Goal: Task Accomplishment & Management: Manage account settings

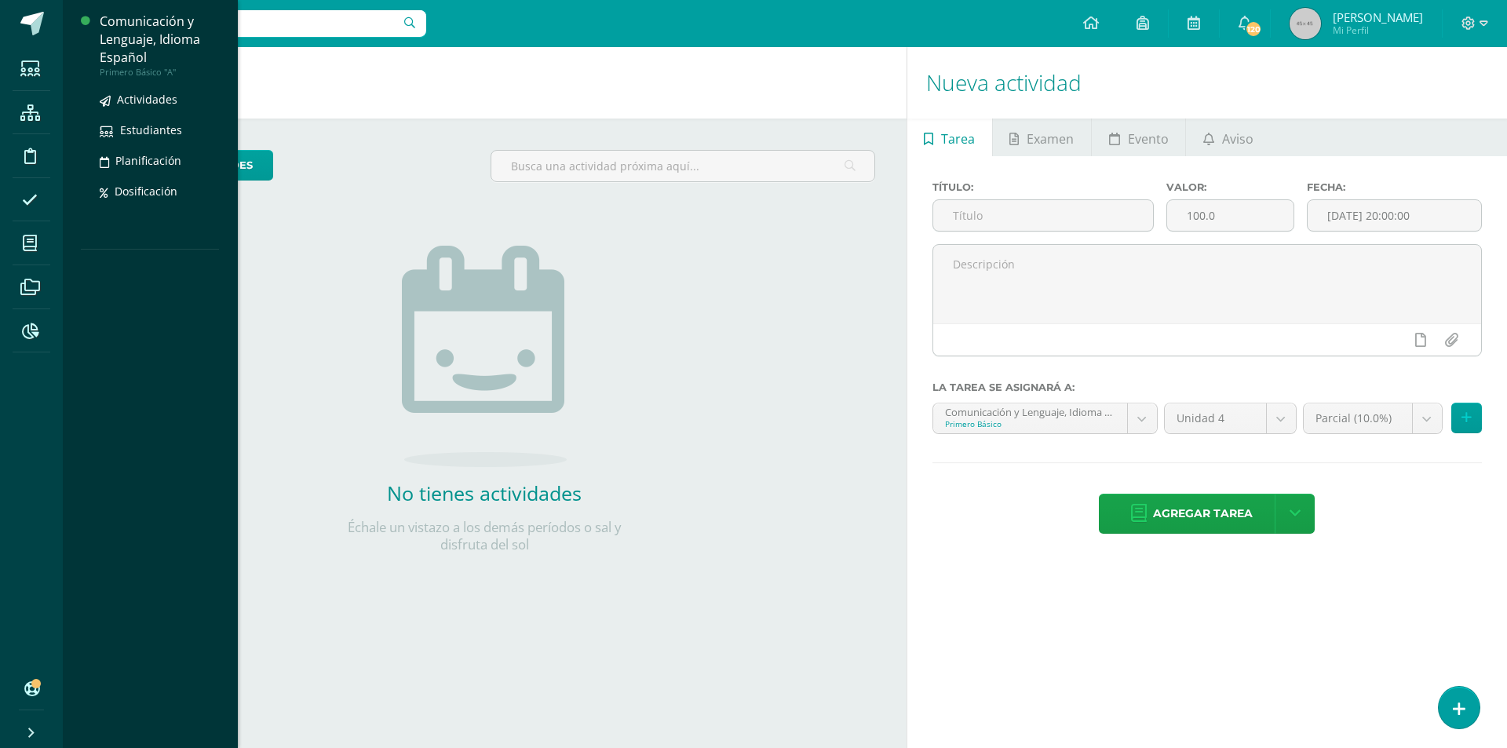
click at [131, 45] on div "Comunicación y Lenguaje, Idioma Español" at bounding box center [159, 40] width 119 height 54
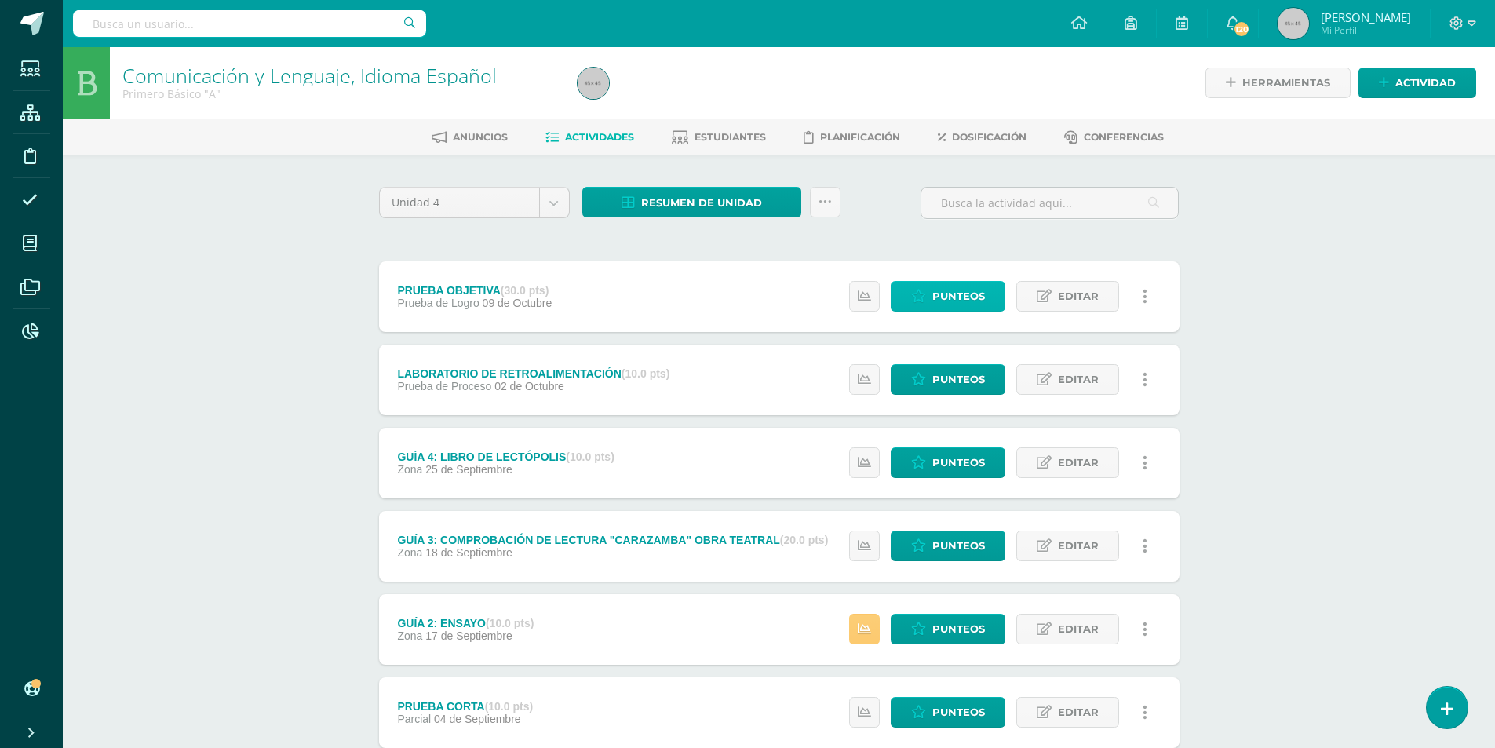
click at [972, 300] on span "Punteos" at bounding box center [958, 296] width 53 height 29
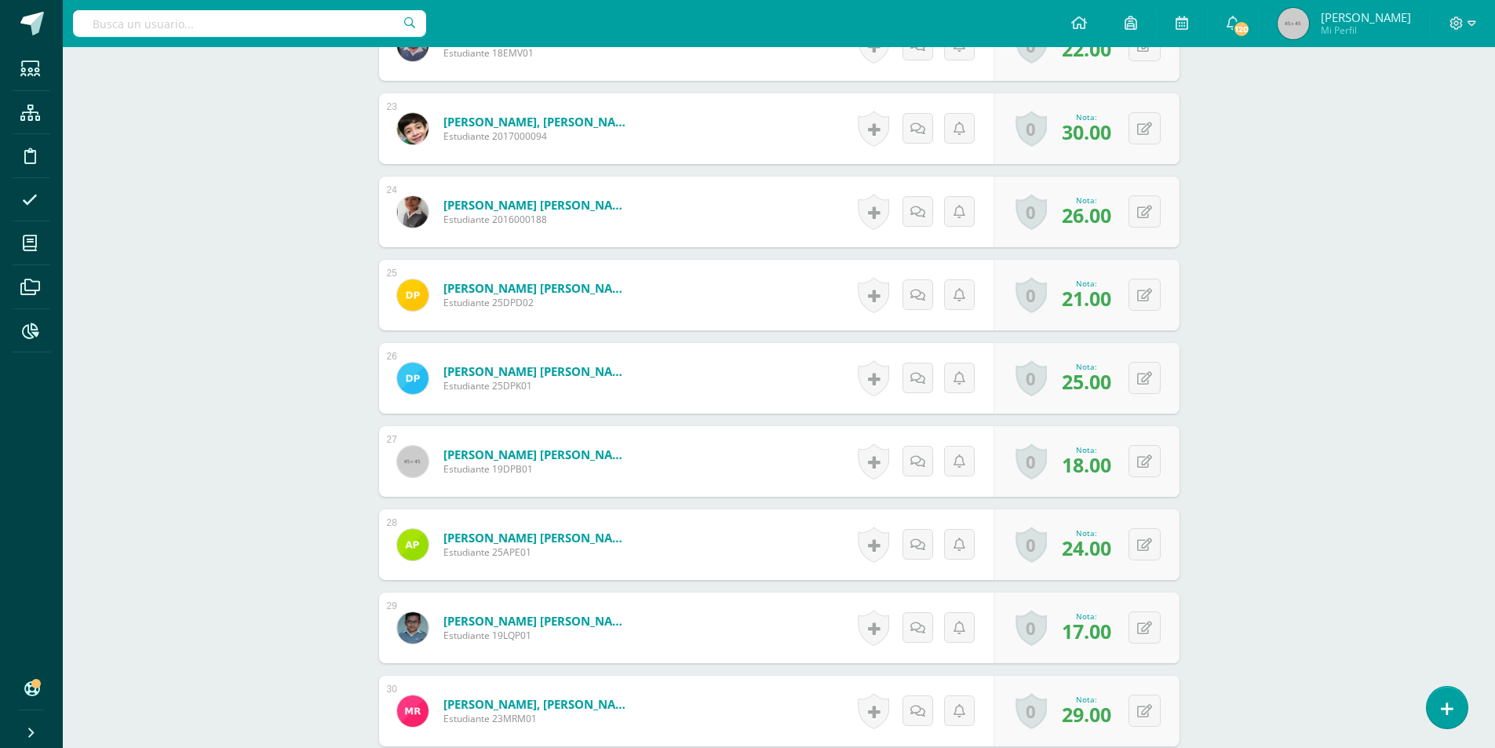
scroll to position [2439, 0]
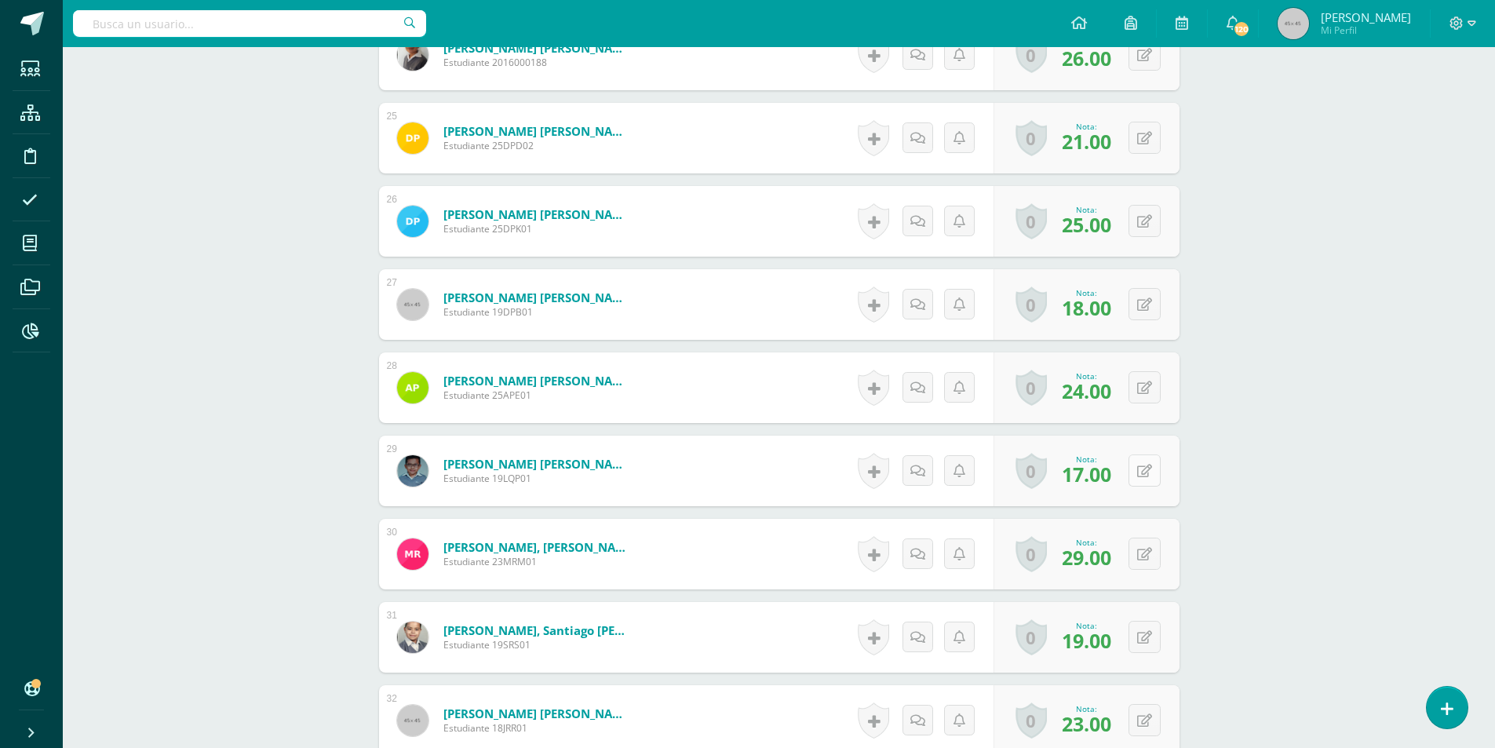
click at [1141, 472] on button at bounding box center [1145, 470] width 32 height 32
type input "19"
drag, startPoint x: 1147, startPoint y: 633, endPoint x: 1157, endPoint y: 632, distance: 9.5
click at [1148, 632] on icon at bounding box center [1144, 637] width 15 height 13
type input "20"
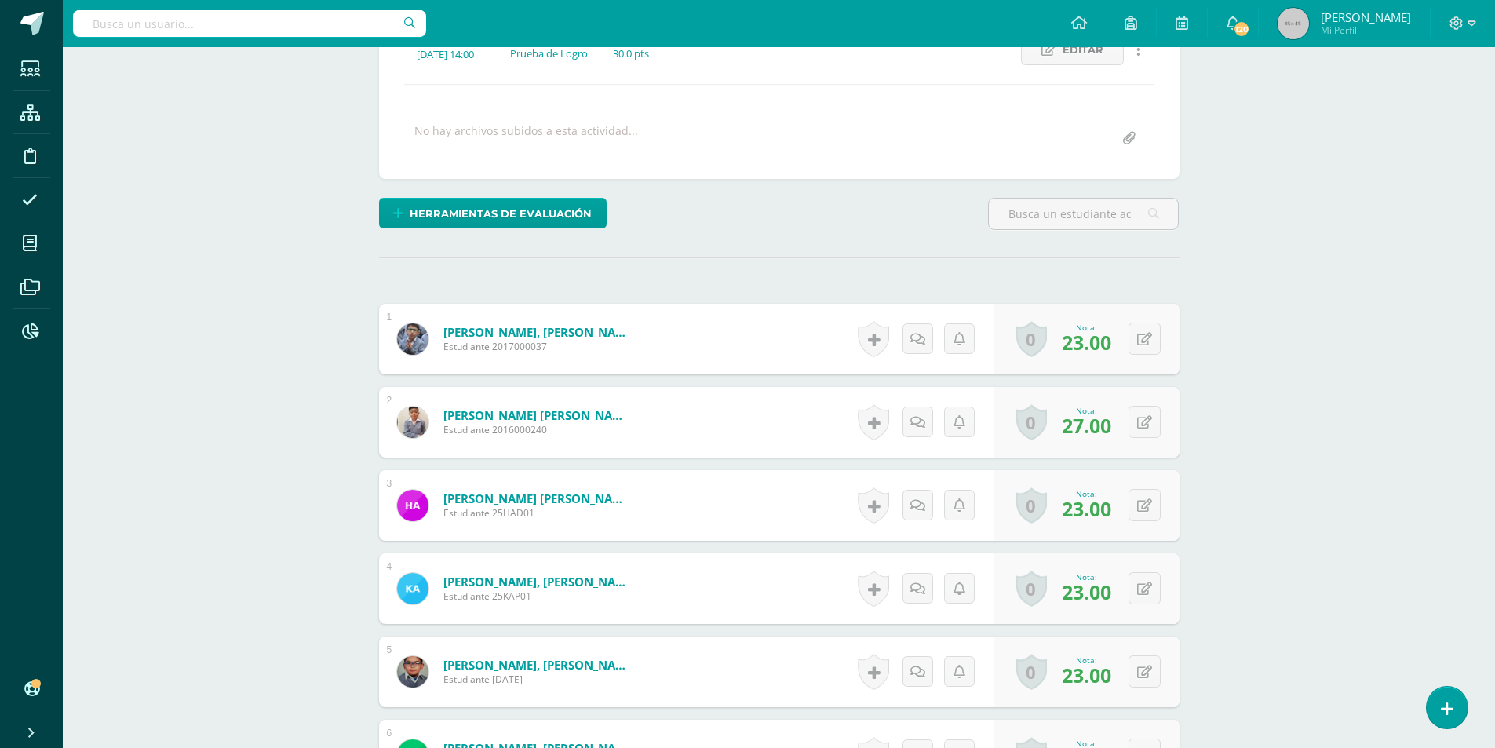
scroll to position [0, 0]
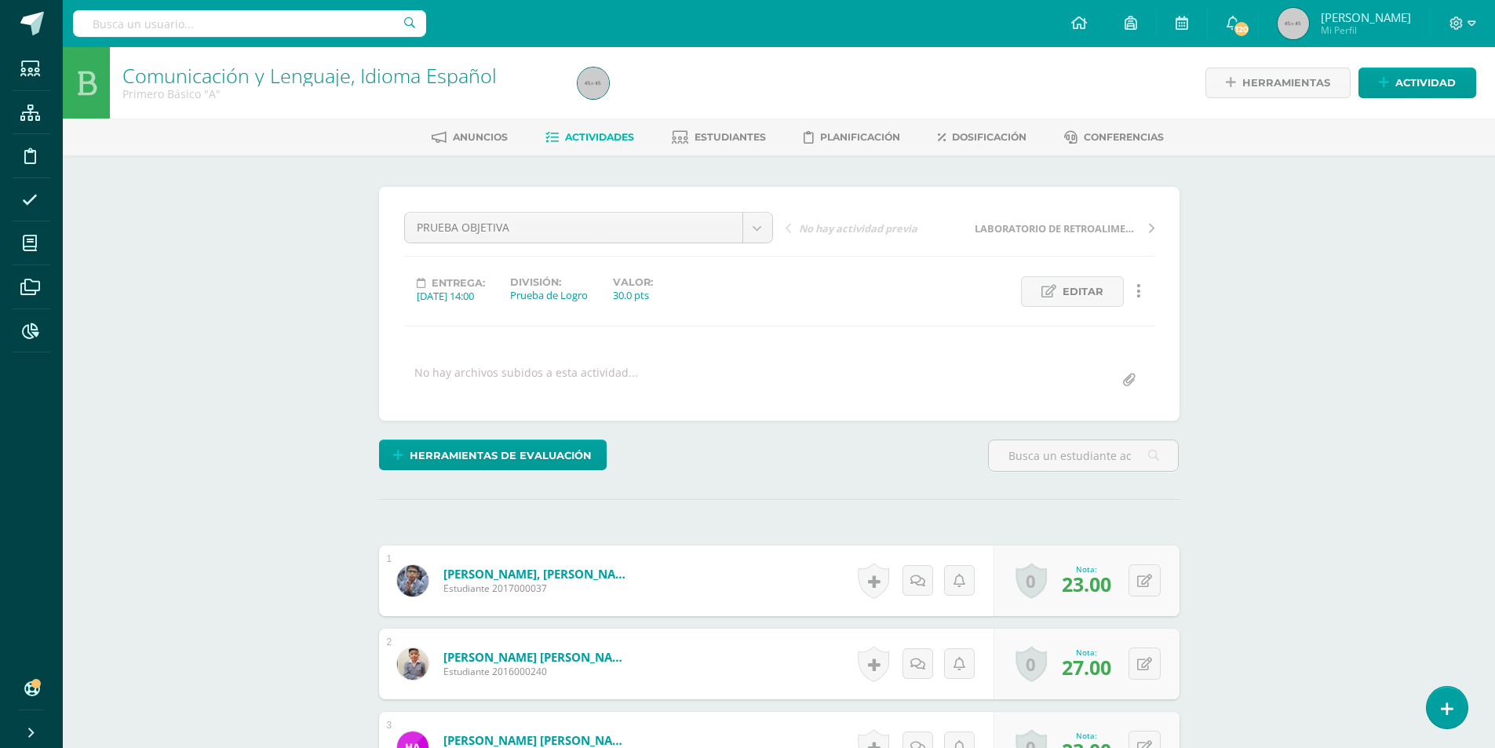
click at [604, 135] on span "Actividades" at bounding box center [599, 137] width 69 height 12
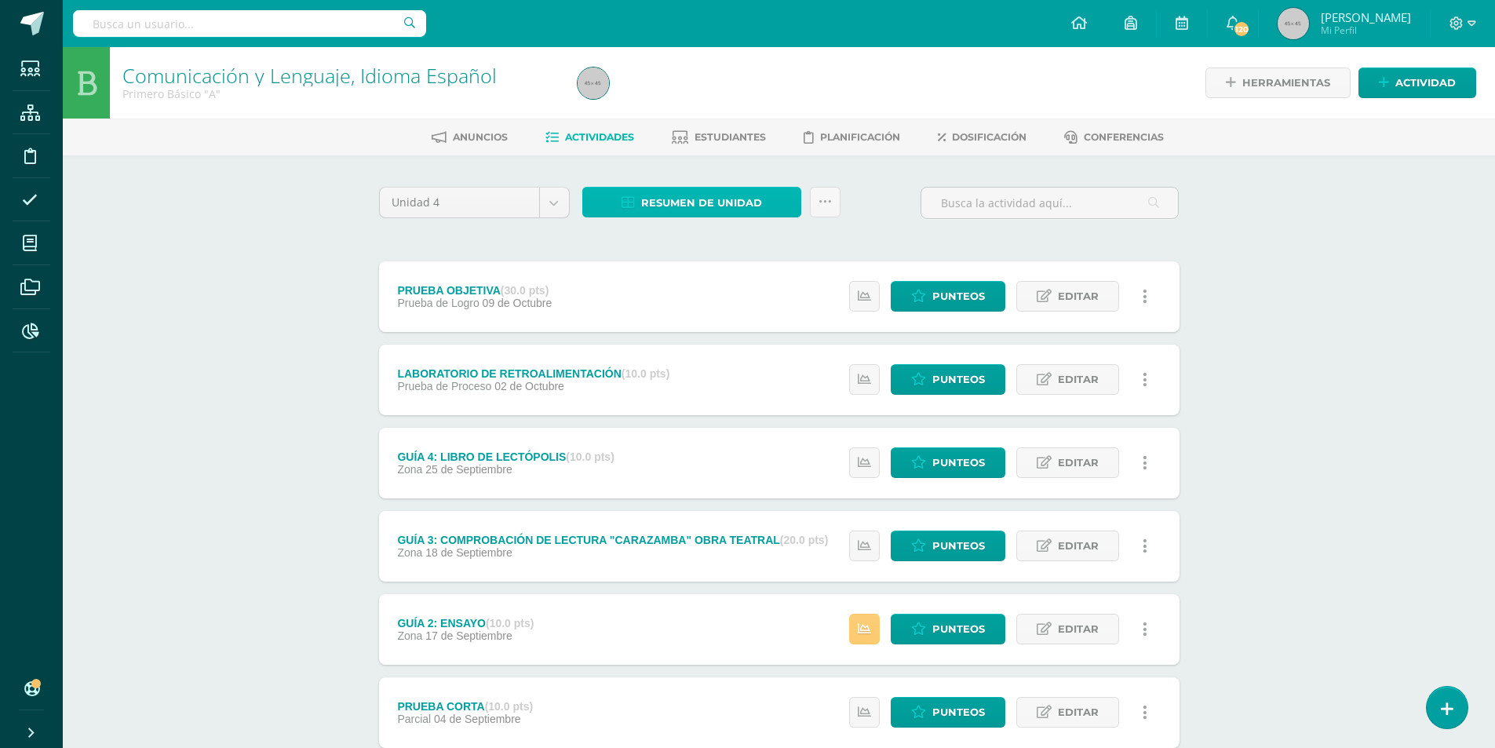
click at [726, 199] on span "Resumen de unidad" at bounding box center [701, 202] width 121 height 29
click at [699, 98] on link "Descargar como HTML" at bounding box center [691, 101] width 167 height 24
click at [349, 20] on input "text" at bounding box center [249, 23] width 353 height 27
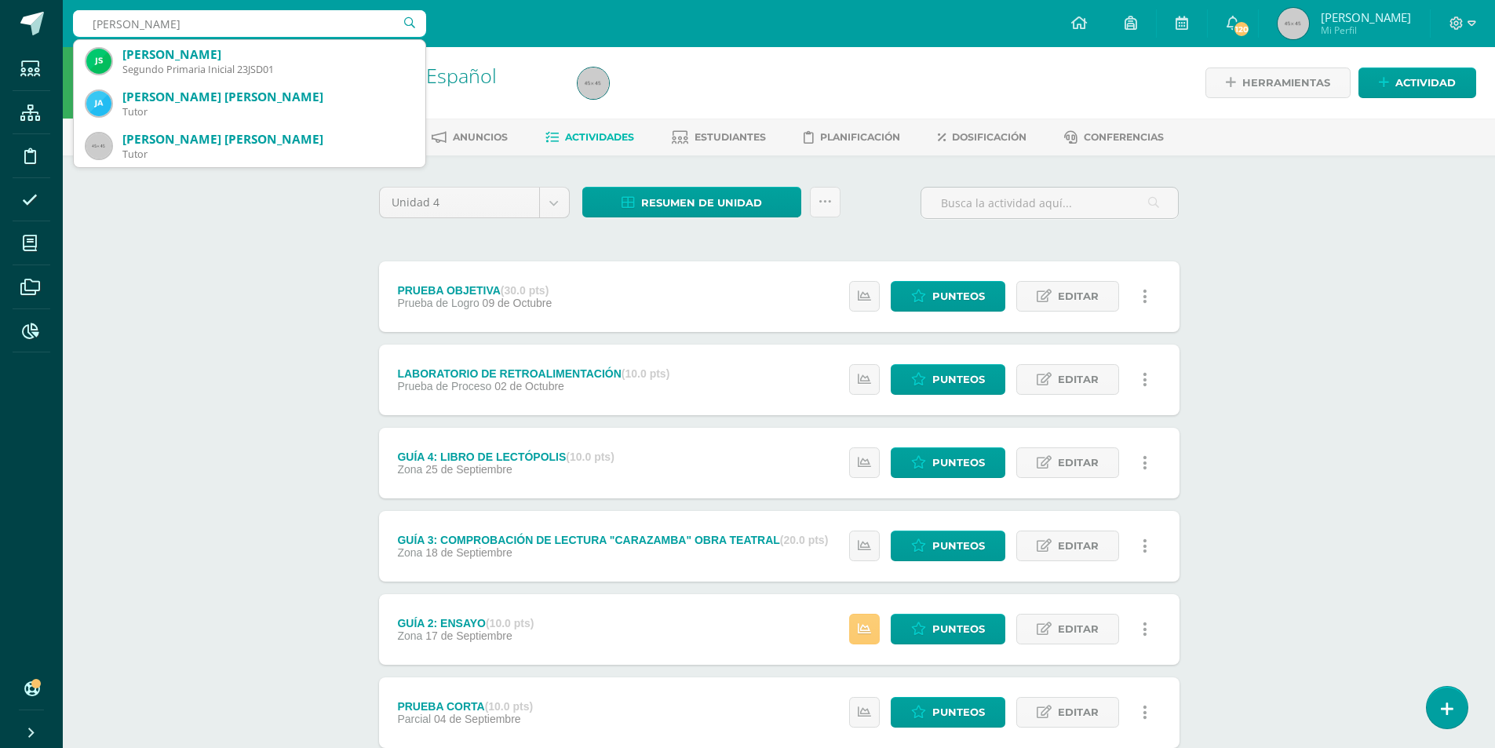
type input "Salazar Joaquín"
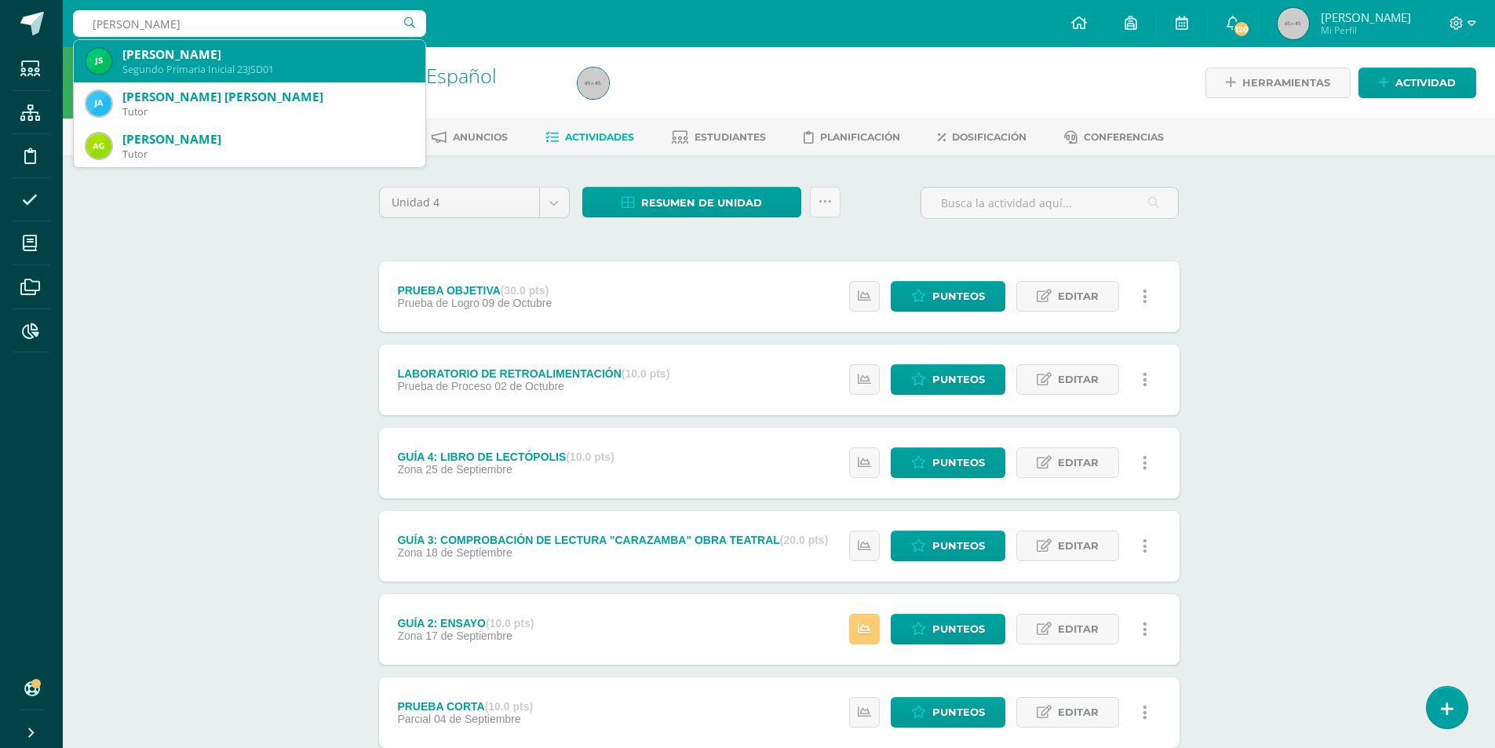
click at [261, 63] on div "Segundo Primaria Inicial 23JSD01" at bounding box center [267, 69] width 290 height 13
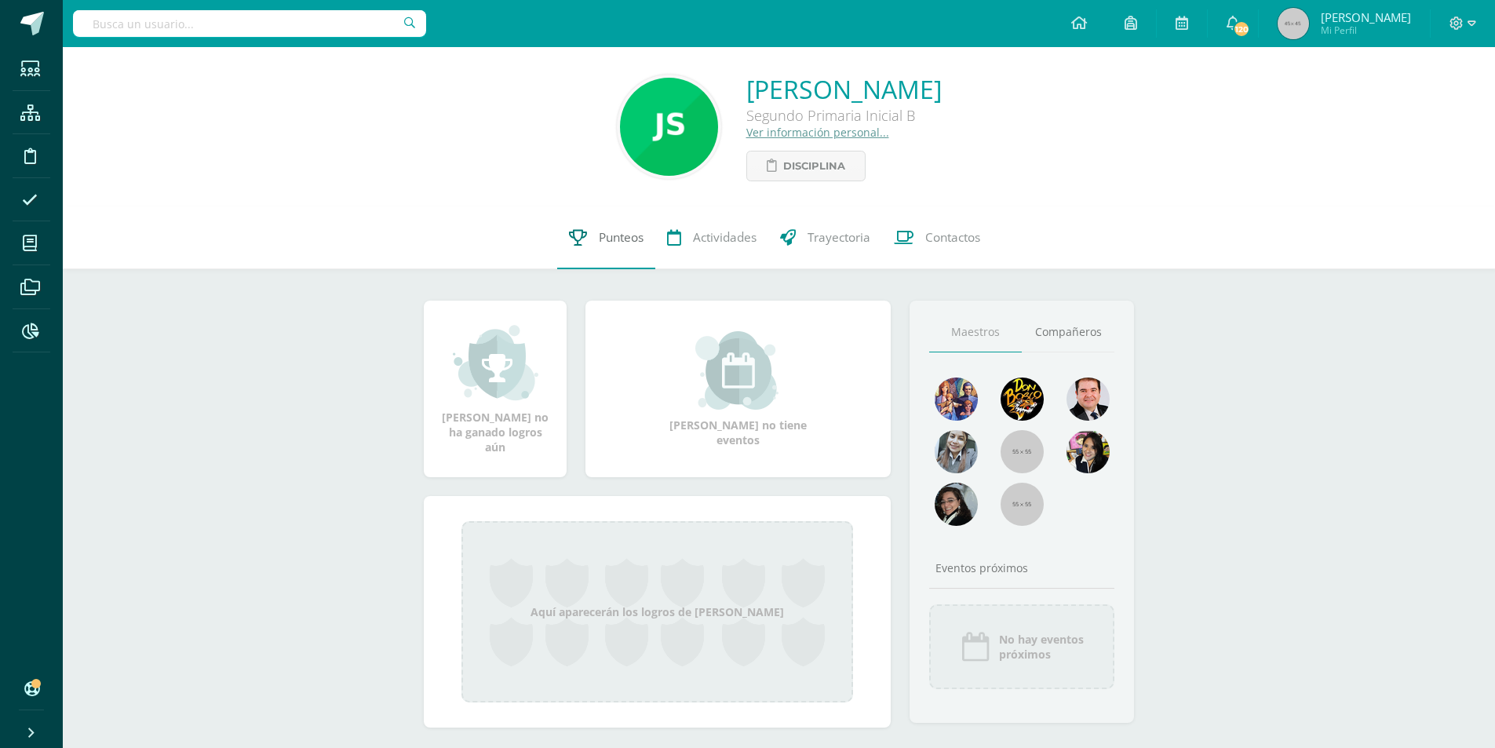
click at [620, 240] on span "Punteos" at bounding box center [621, 237] width 45 height 16
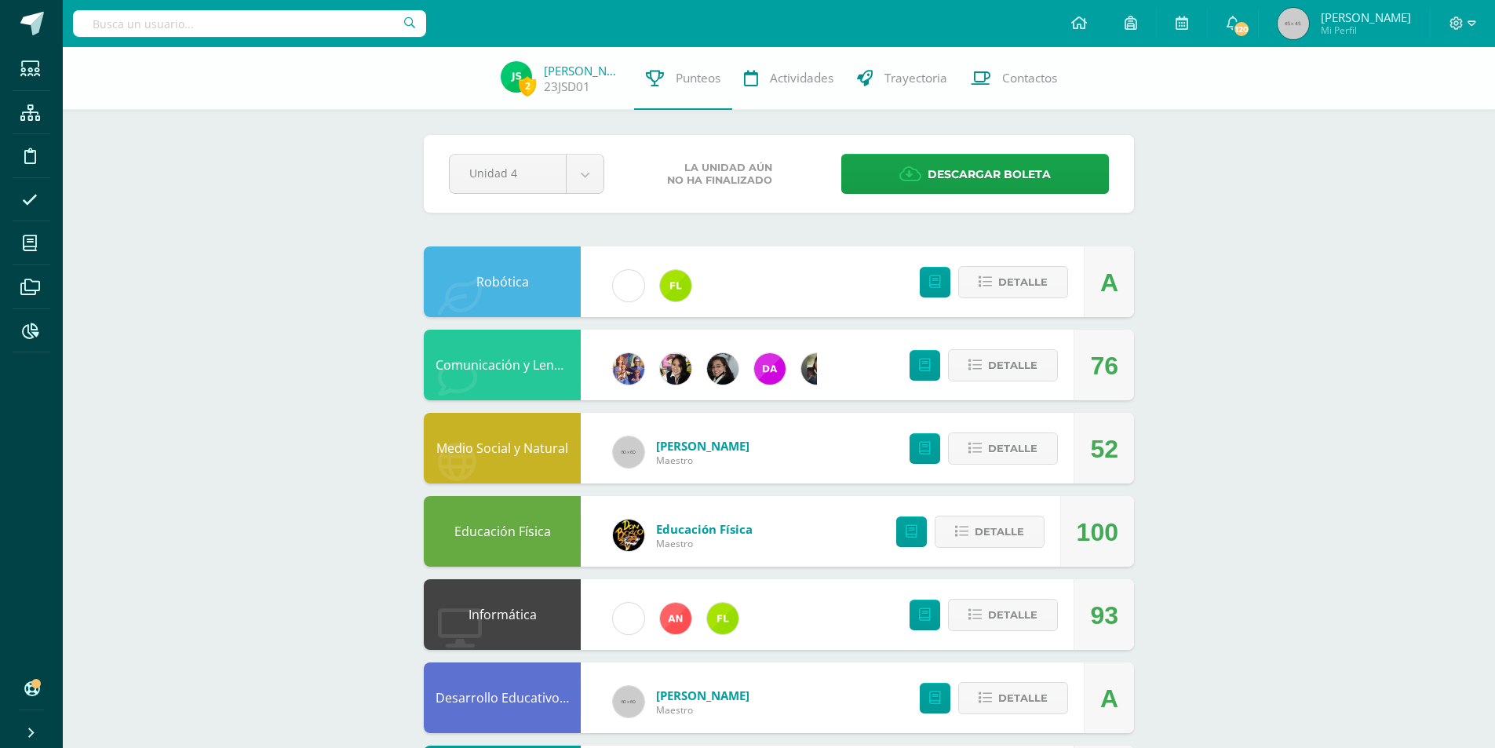
click at [293, 25] on input "text" at bounding box center [249, 23] width 353 height 27
type input "SErgio Gómez"
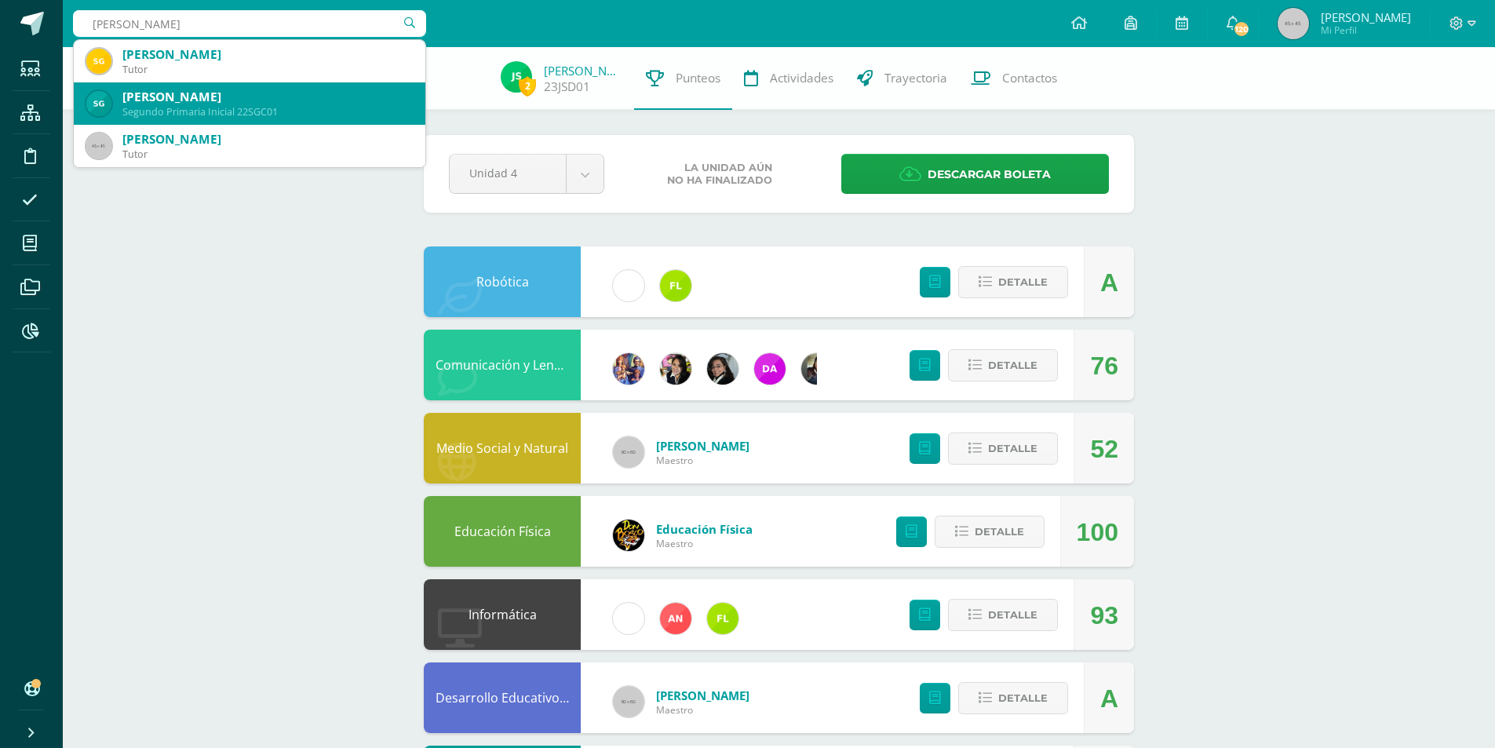
click at [294, 106] on div "Segundo Primaria Inicial 22SGC01" at bounding box center [267, 111] width 290 height 13
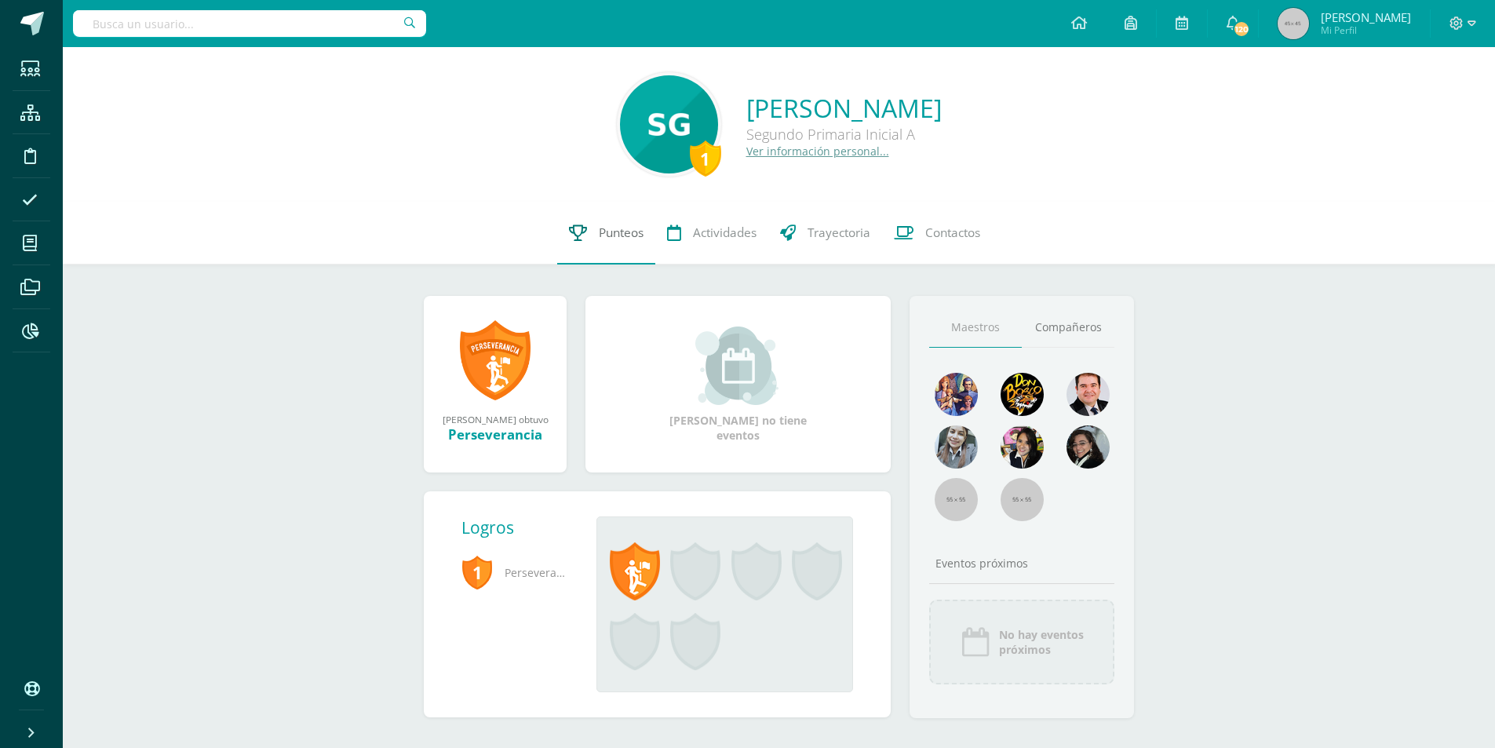
click at [633, 235] on span "Punteos" at bounding box center [621, 232] width 45 height 16
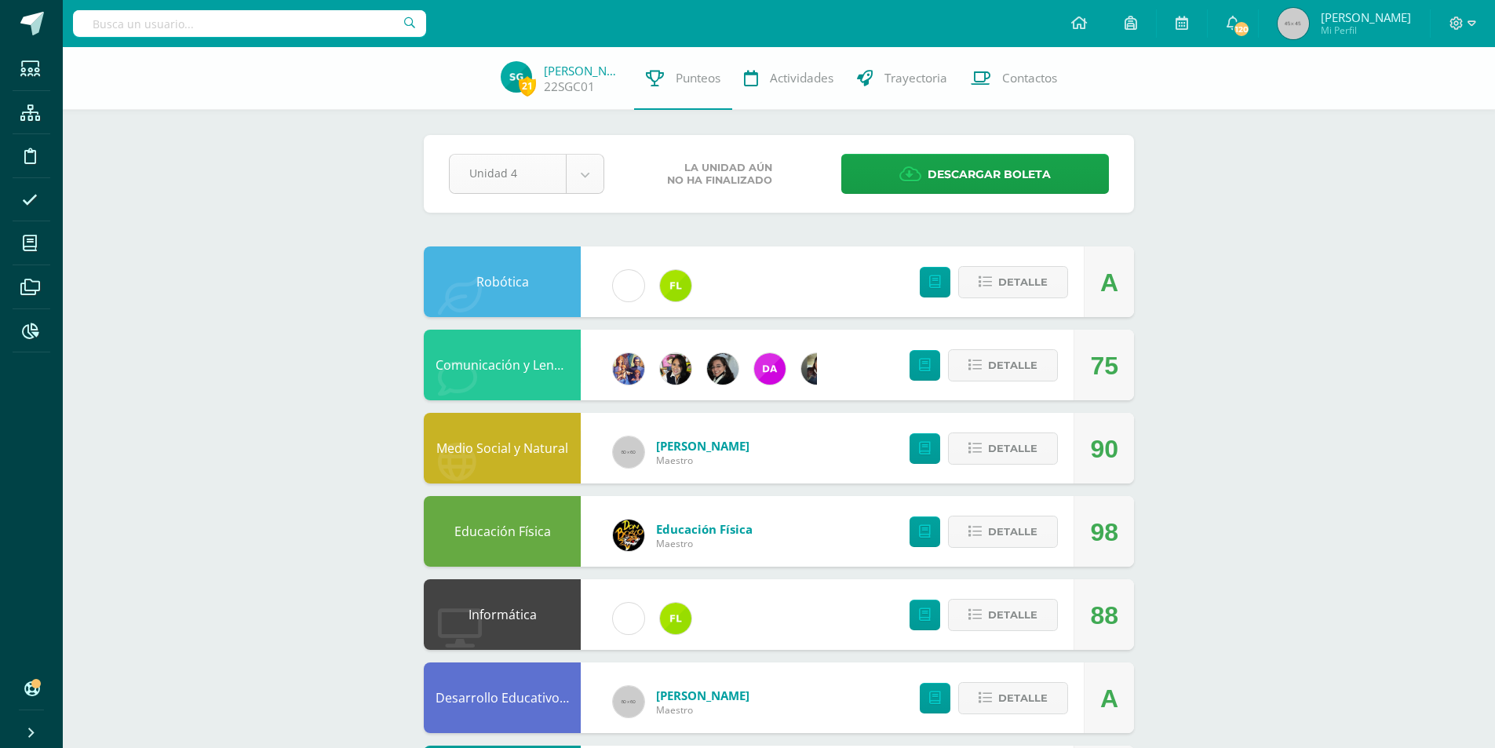
click at [516, 173] on body "Estudiantes Estructura Disciplina Asistencia Mis cursos Archivos Reportes Sopor…" at bounding box center [747, 632] width 1495 height 1264
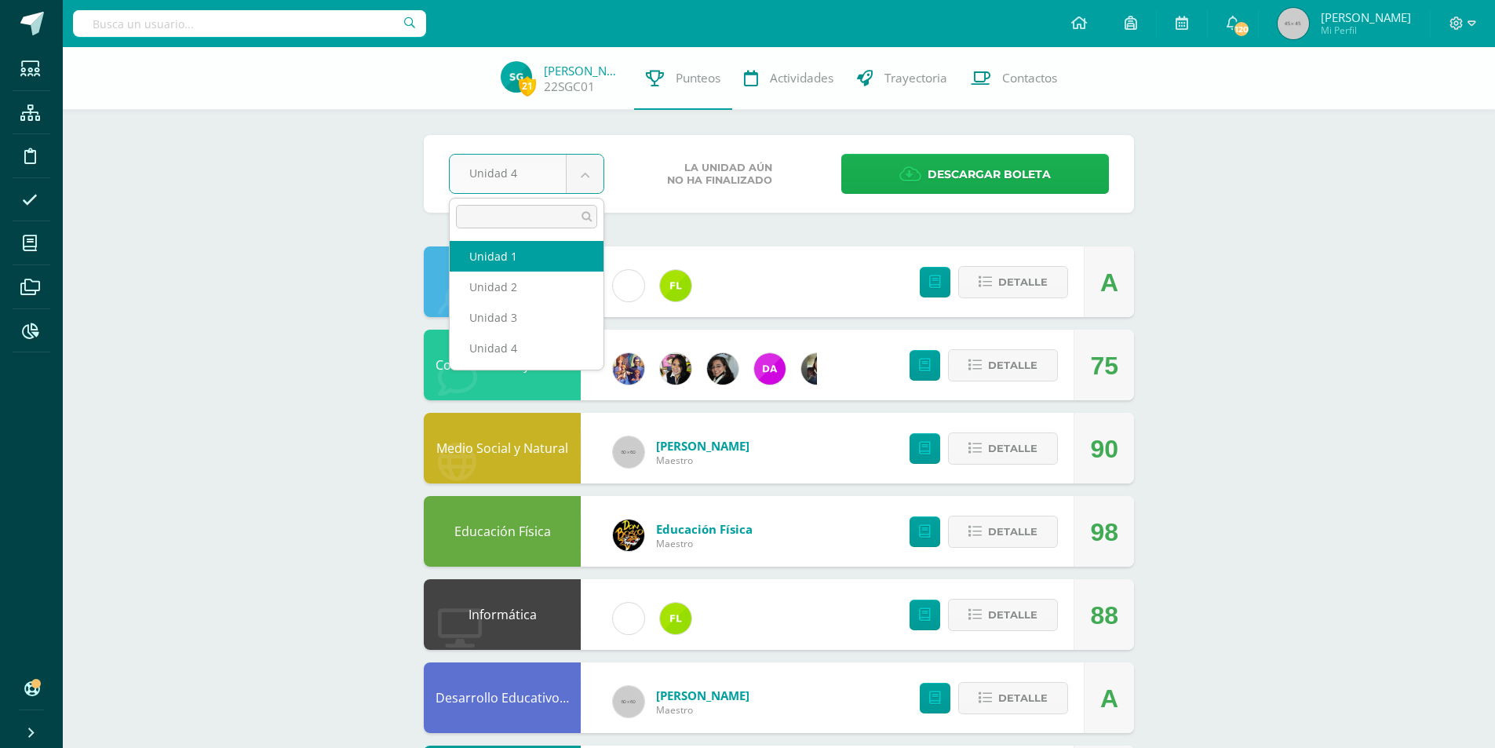
click at [957, 186] on body "Estudiantes Estructura Disciplina Asistencia Mis cursos Archivos Reportes Sopor…" at bounding box center [747, 632] width 1495 height 1264
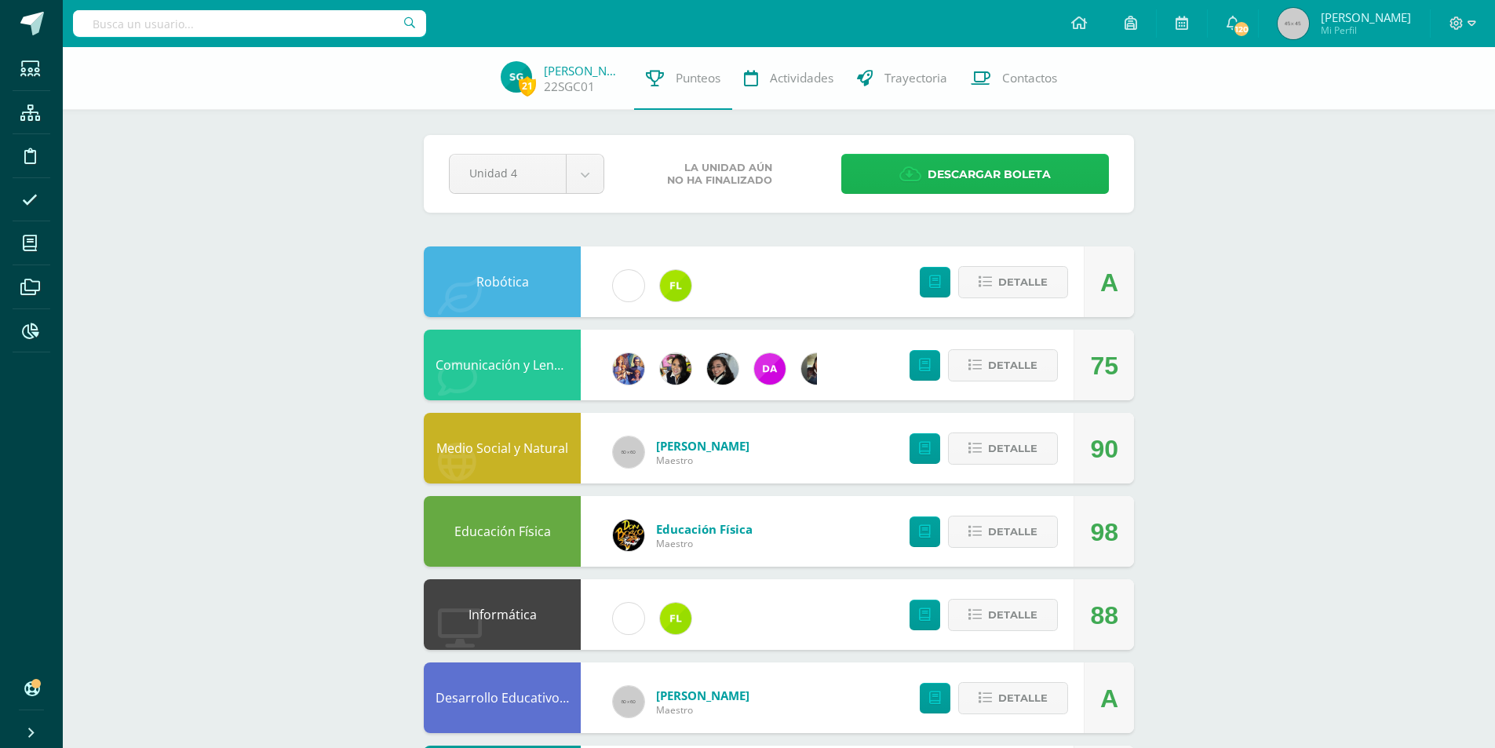
click at [958, 154] on link "Descargar boleta" at bounding box center [975, 174] width 268 height 40
drag, startPoint x: 142, startPoint y: 39, endPoint x: 144, endPoint y: 29, distance: 10.5
click at [143, 39] on div at bounding box center [249, 23] width 353 height 47
click at [148, 22] on input "text" at bounding box center [249, 23] width 353 height 27
type input "Sazo Carrera"
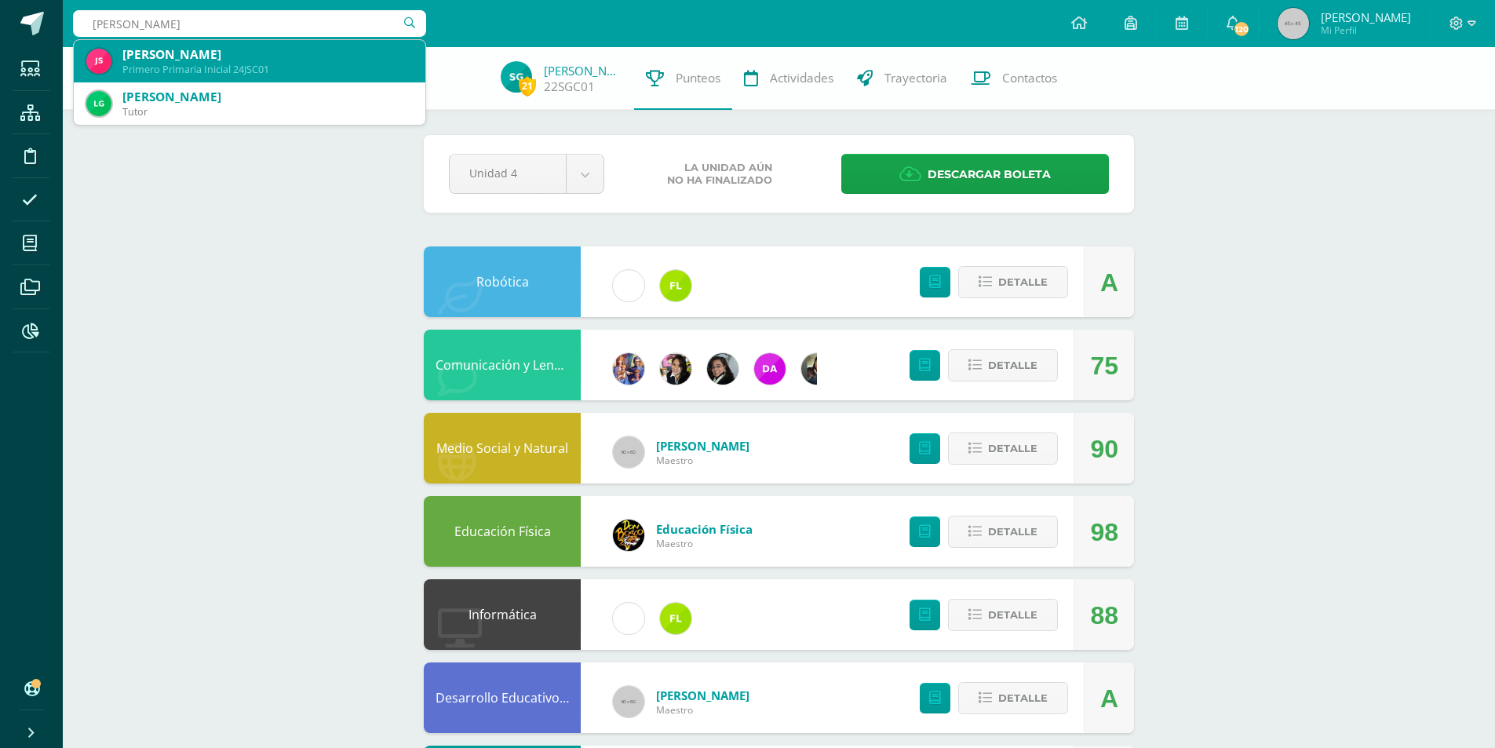
click at [181, 64] on div "Primero Primaria Inicial 24JSC01" at bounding box center [267, 69] width 290 height 13
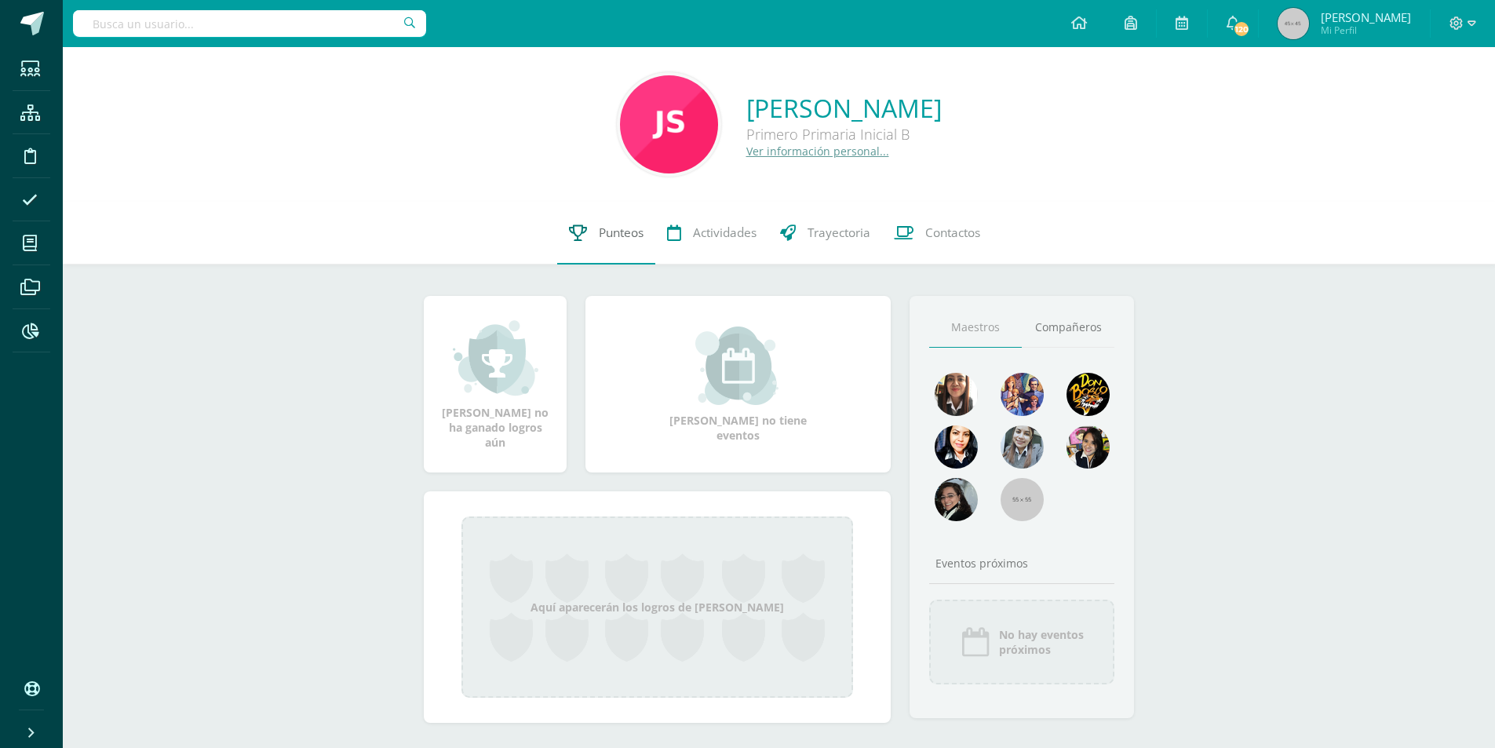
click at [605, 231] on span "Punteos" at bounding box center [621, 232] width 45 height 16
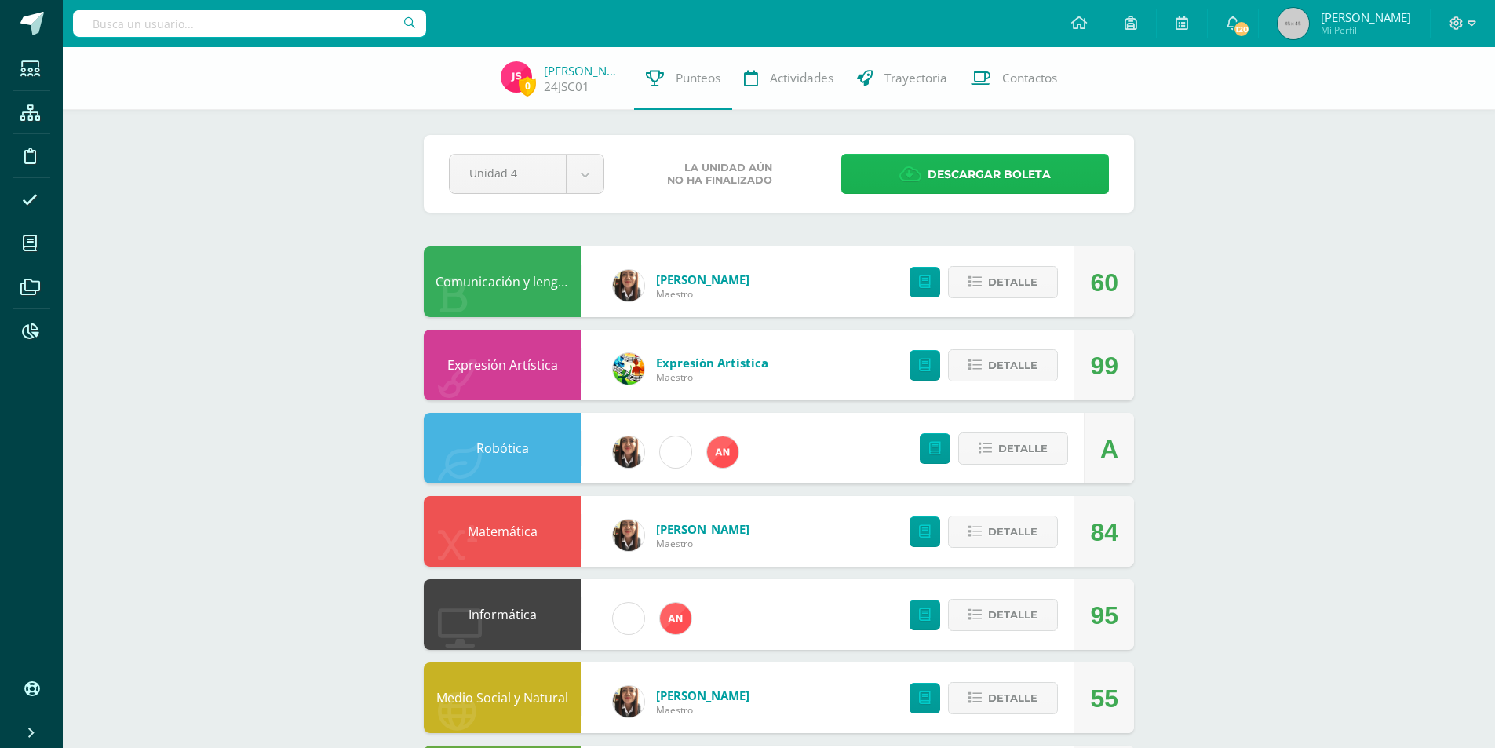
click at [975, 181] on span "Descargar boleta" at bounding box center [989, 174] width 123 height 38
click at [298, 27] on input "text" at bounding box center [249, 23] width 353 height 27
type input "Samayoa David"
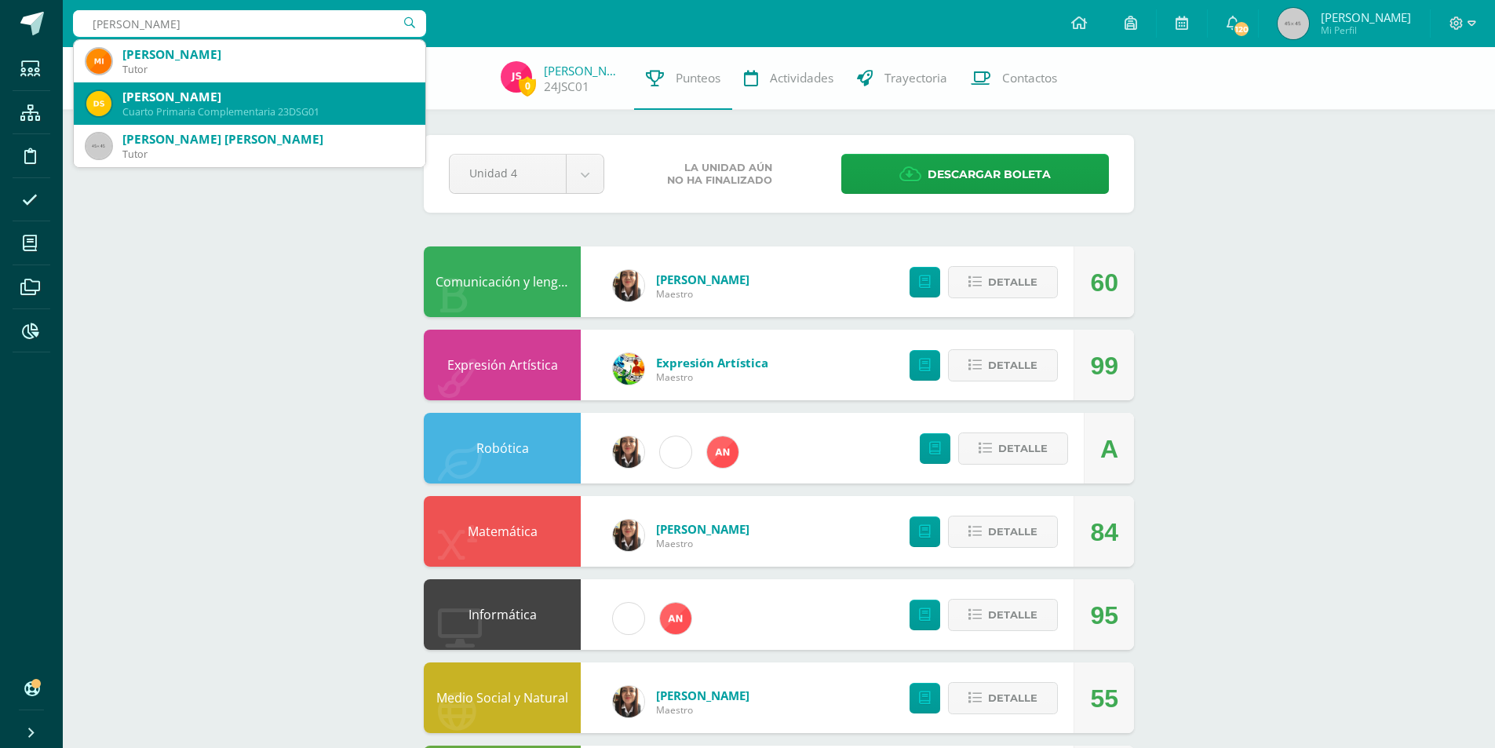
click at [231, 108] on div "Cuarto Primaria Complementaria 23DSG01" at bounding box center [267, 111] width 290 height 13
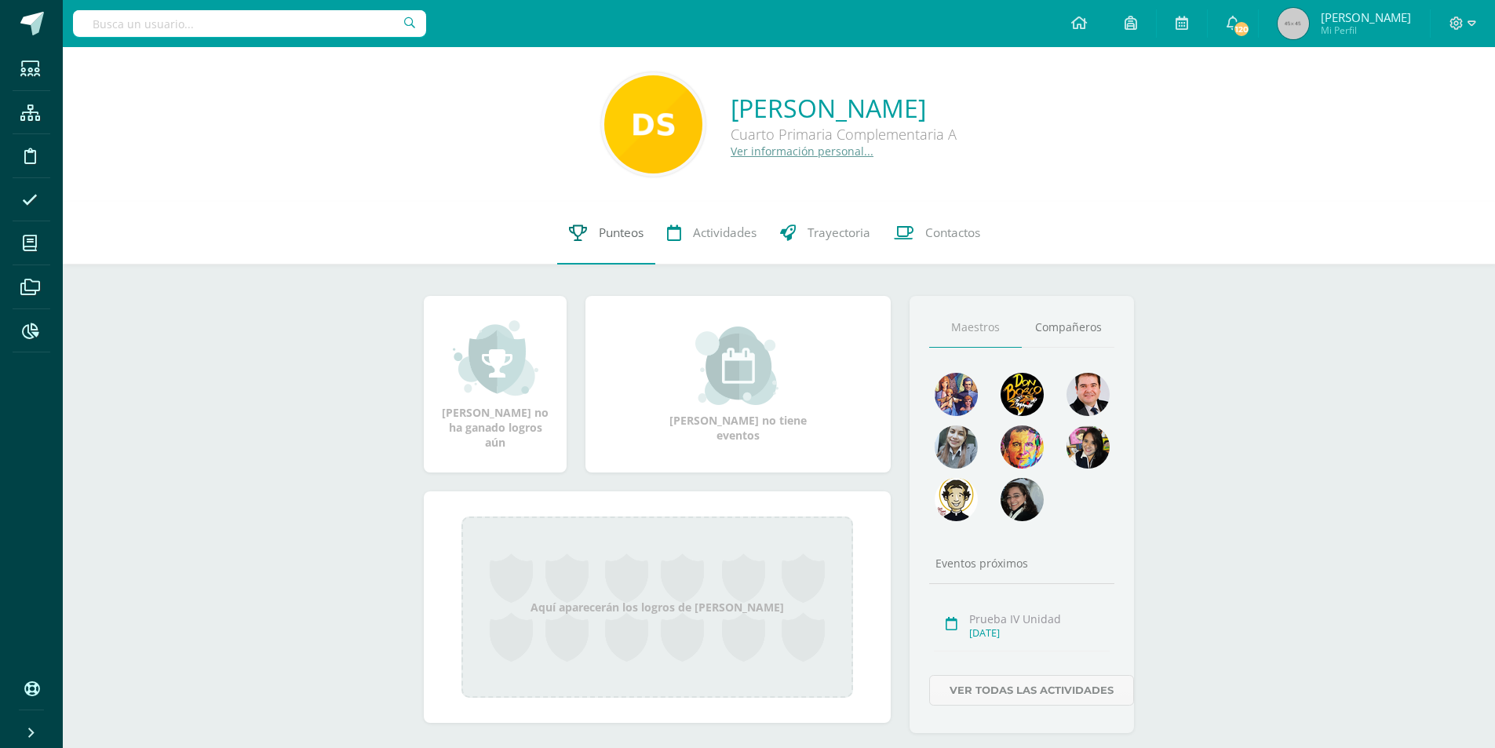
click at [636, 221] on link "Punteos" at bounding box center [606, 233] width 98 height 63
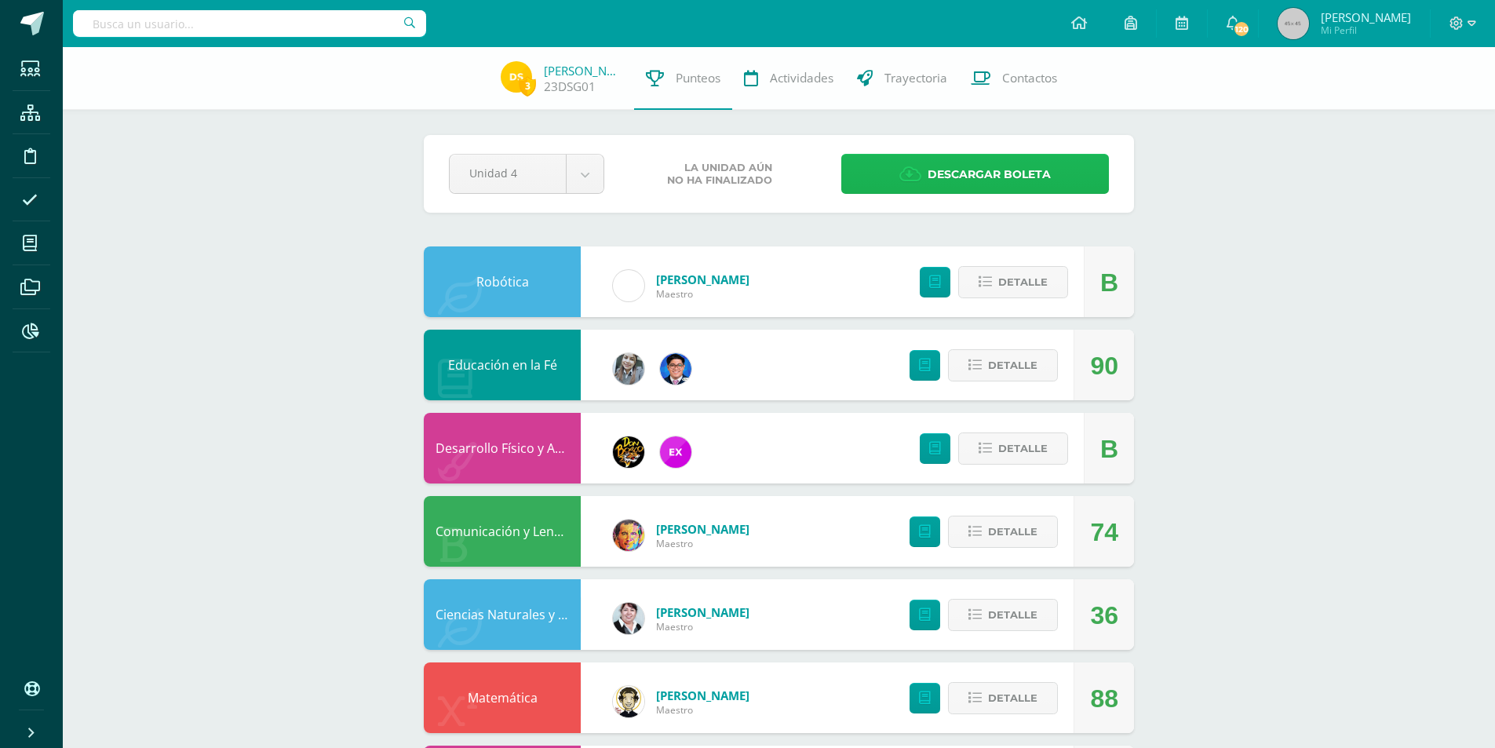
click at [968, 170] on span "Descargar boleta" at bounding box center [989, 174] width 123 height 38
click at [334, 17] on input "text" at bounding box center [249, 23] width 353 height 27
type input "Matías acabal"
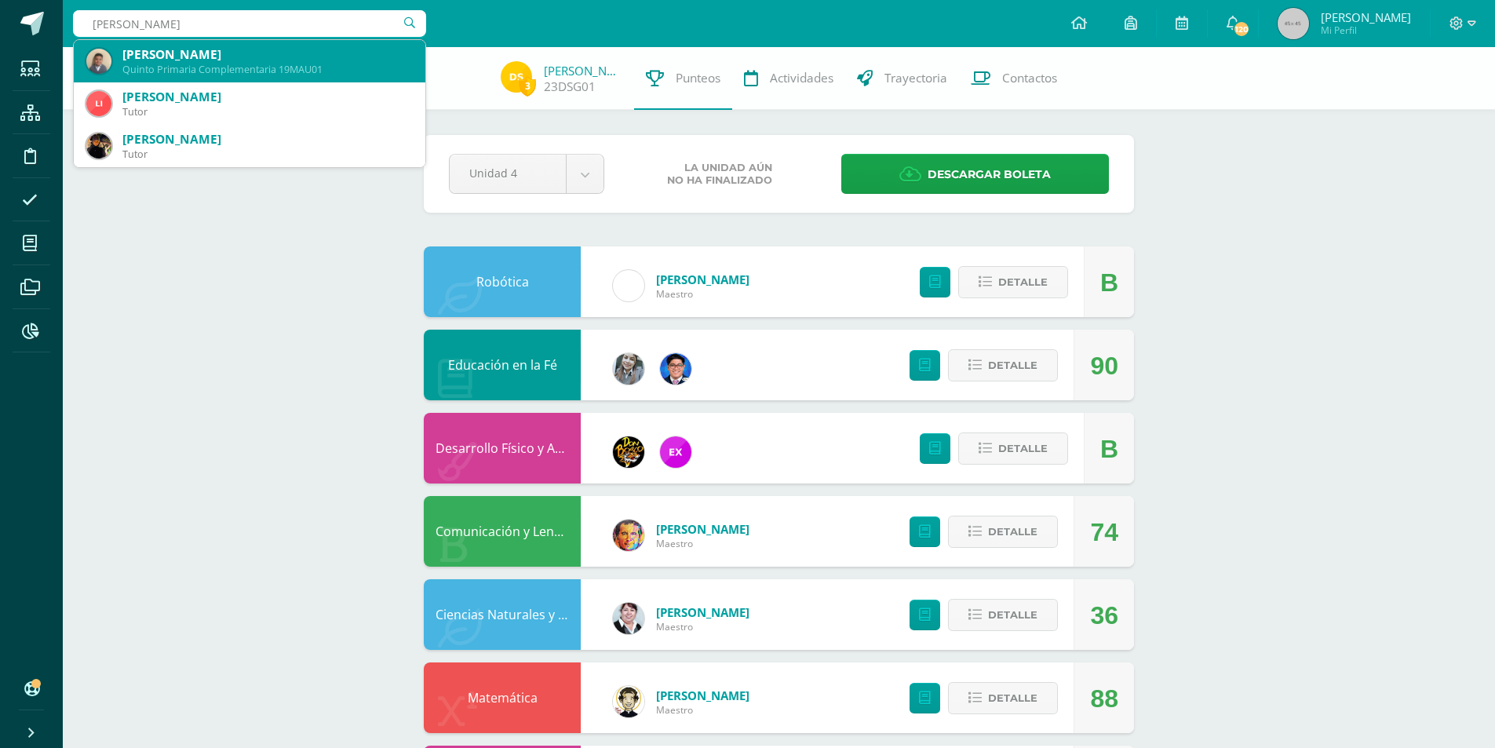
click at [264, 71] on div "Quinto Primaria Complementaria 19MAU01" at bounding box center [267, 69] width 290 height 13
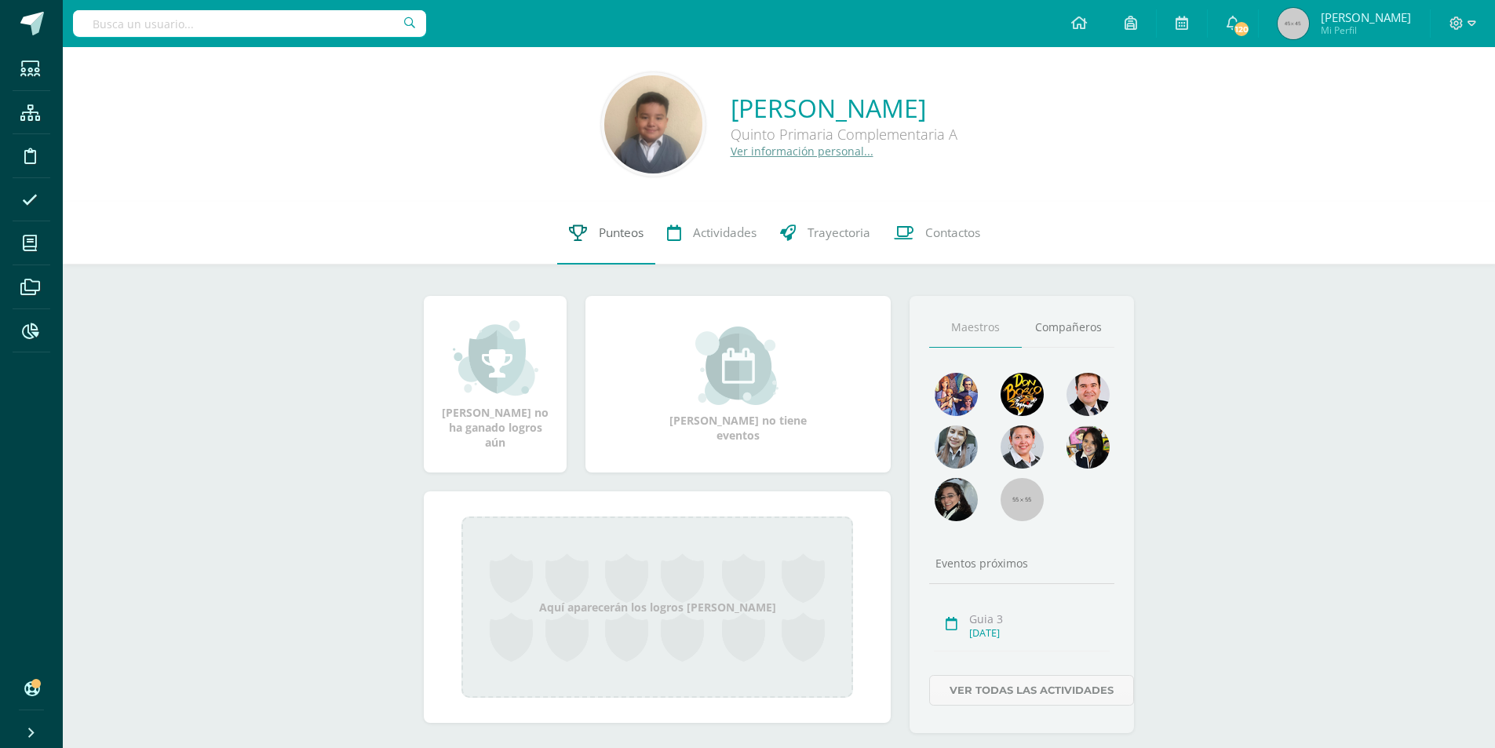
click at [614, 243] on link "Punteos" at bounding box center [606, 233] width 98 height 63
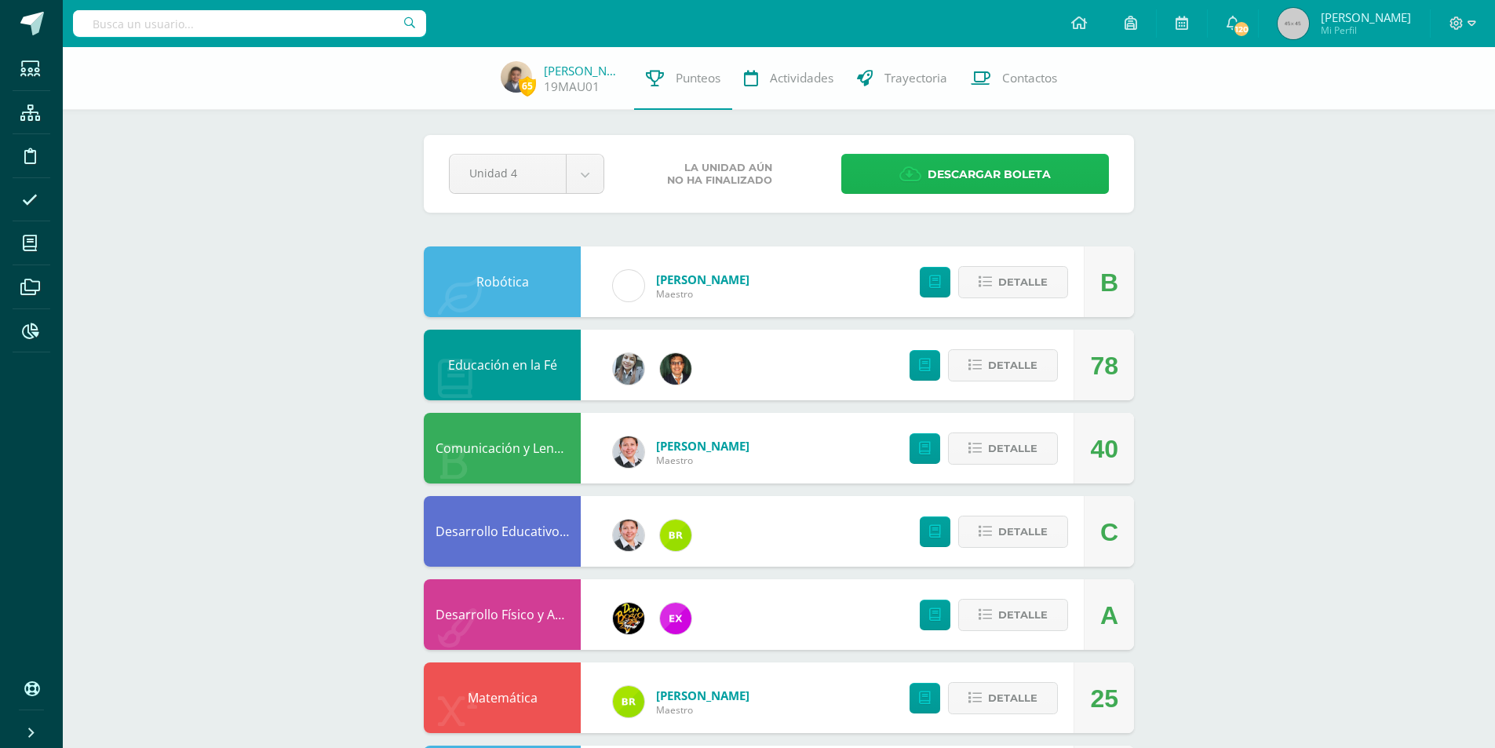
click at [895, 181] on link "Descargar boleta" at bounding box center [975, 174] width 268 height 40
click at [223, 23] on input "text" at bounding box center [249, 23] width 353 height 27
type input "[PERSON_NAME]"
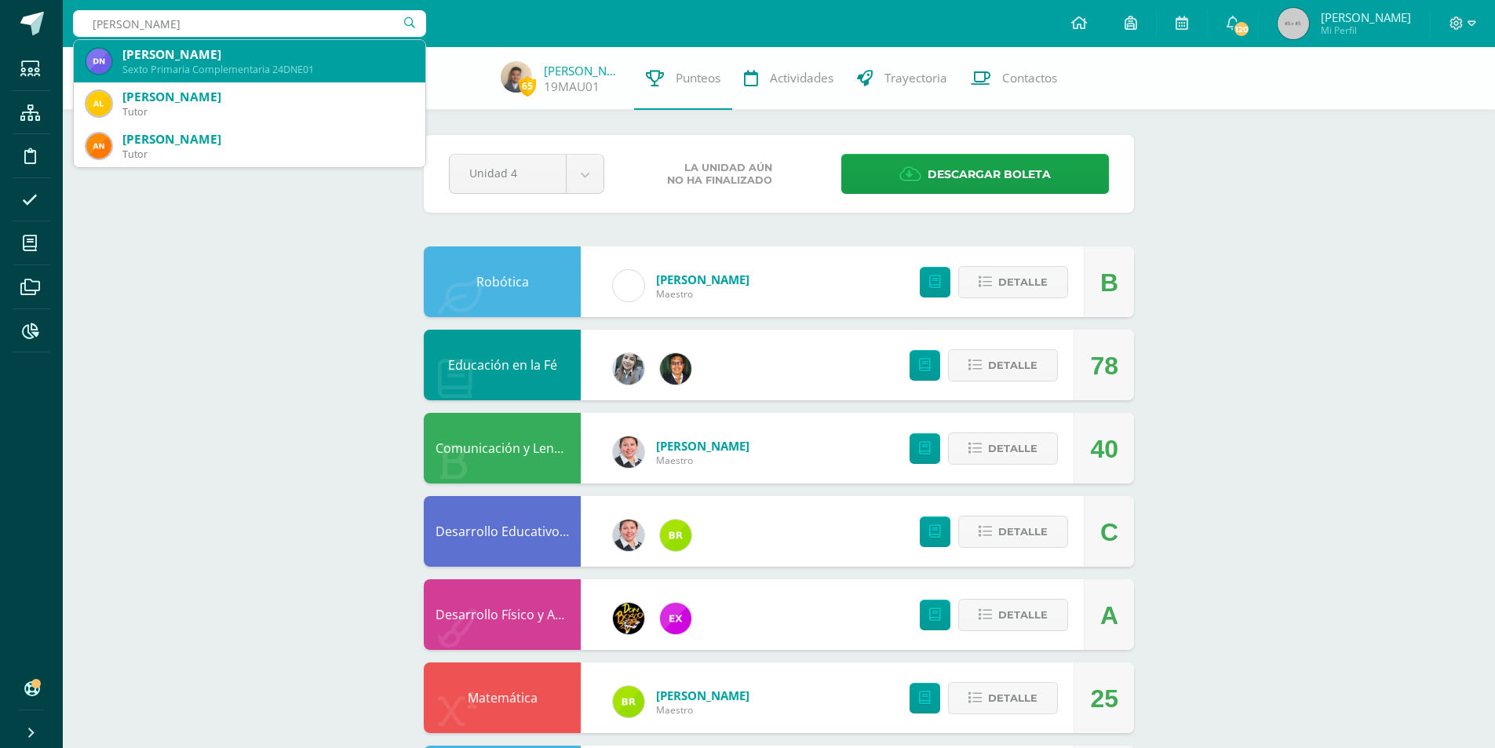
click at [239, 57] on div "[PERSON_NAME]" at bounding box center [267, 54] width 290 height 16
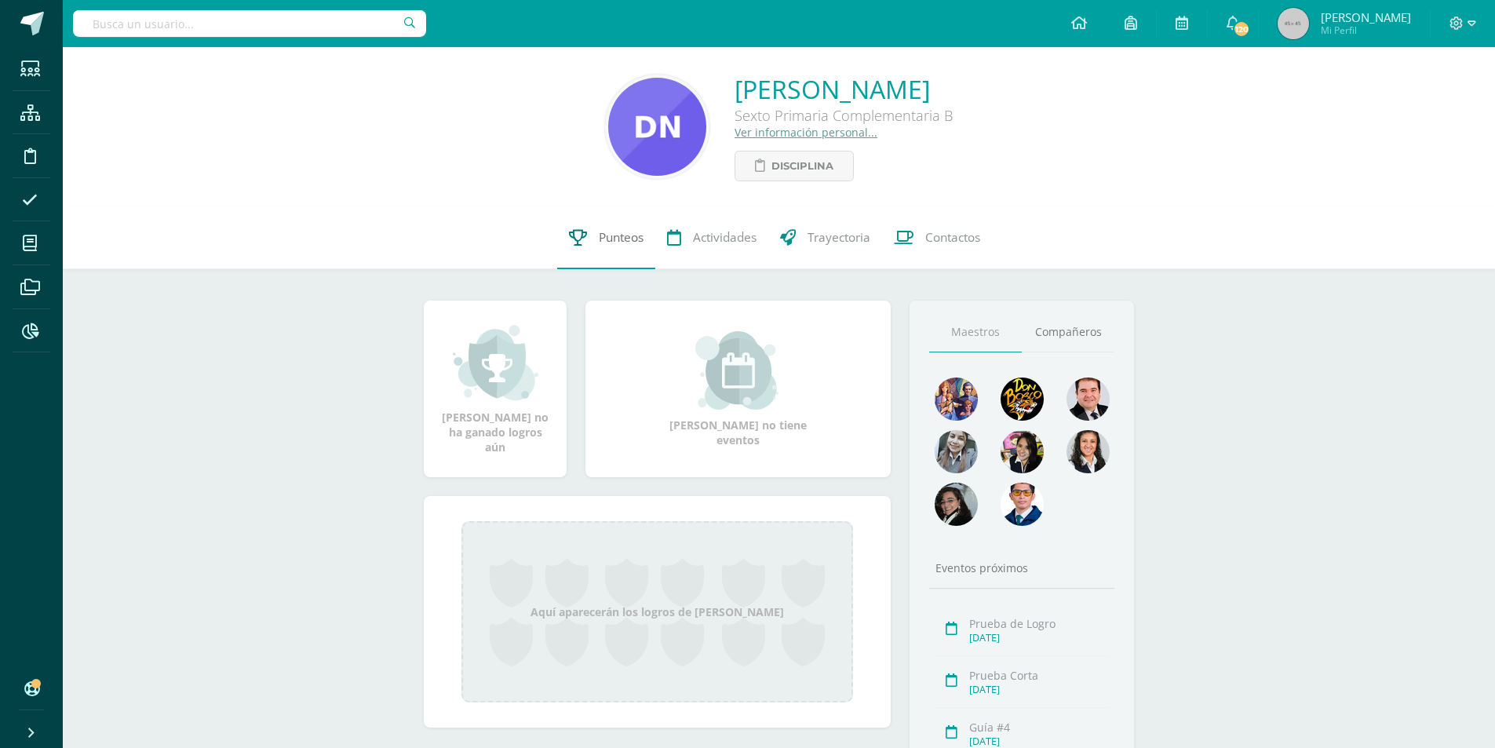
click at [607, 241] on span "Punteos" at bounding box center [621, 237] width 45 height 16
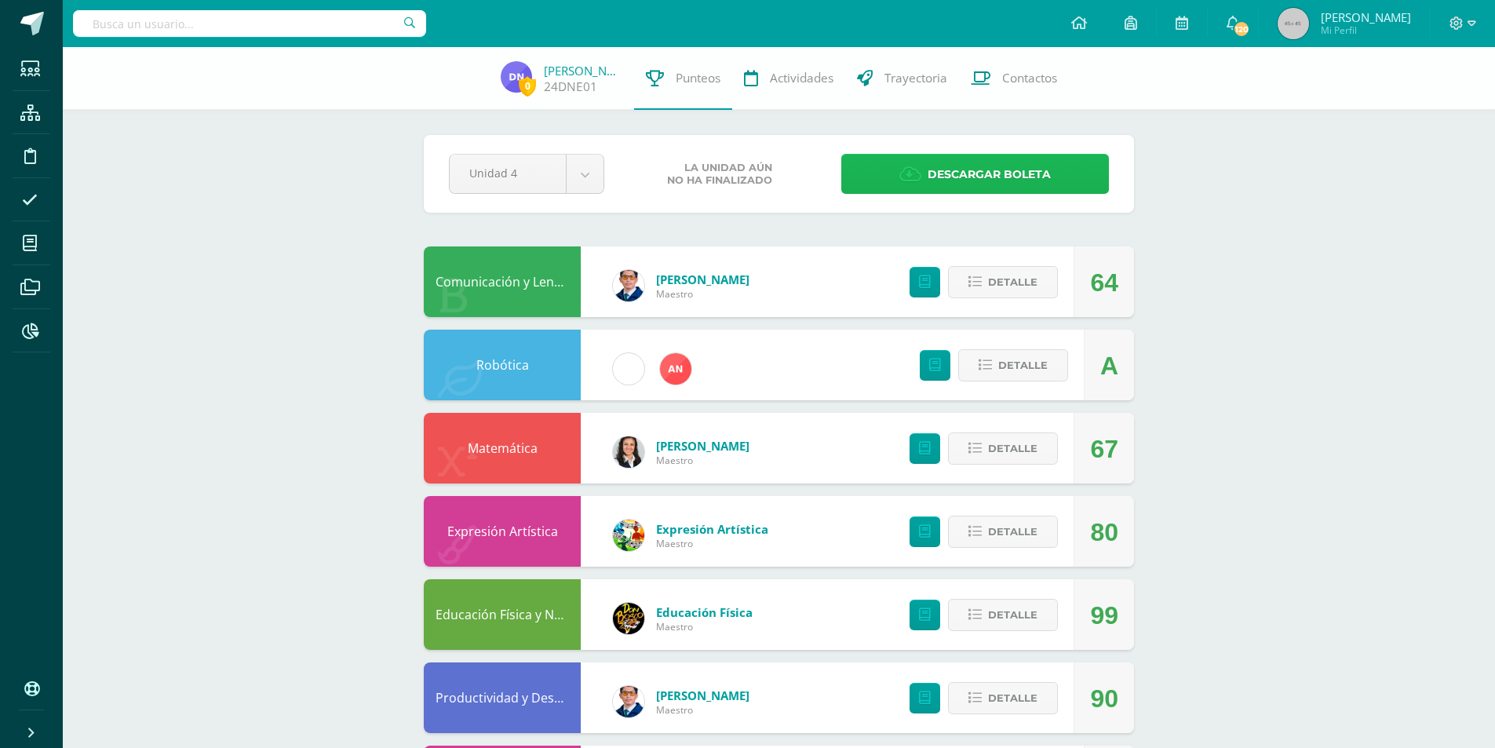
click at [871, 181] on link "Descargar boleta" at bounding box center [975, 174] width 268 height 40
click at [240, 31] on input "text" at bounding box center [249, 23] width 353 height 27
type input "Quisquinay"
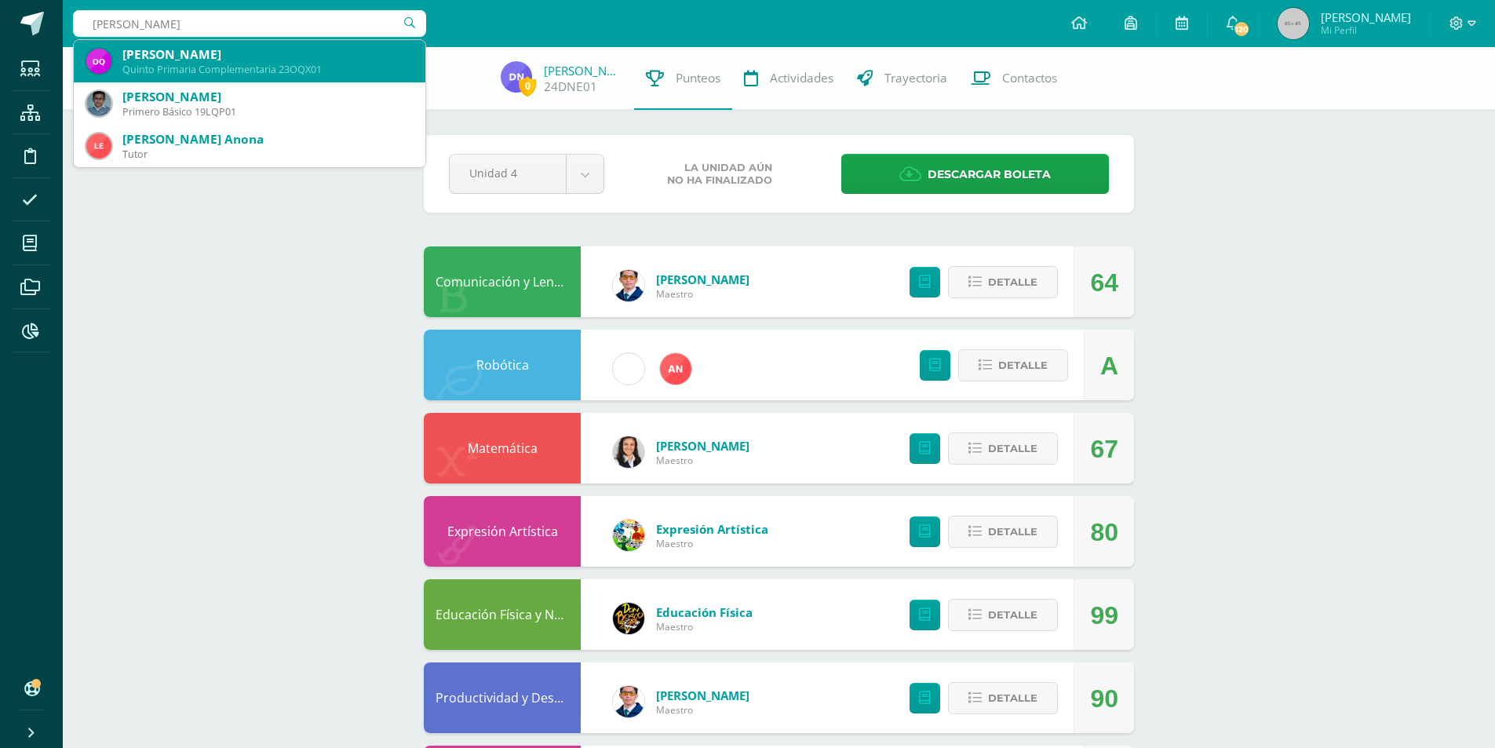
click at [295, 67] on div "Quinto Primaria Complementaria 23OQX01" at bounding box center [267, 69] width 290 height 13
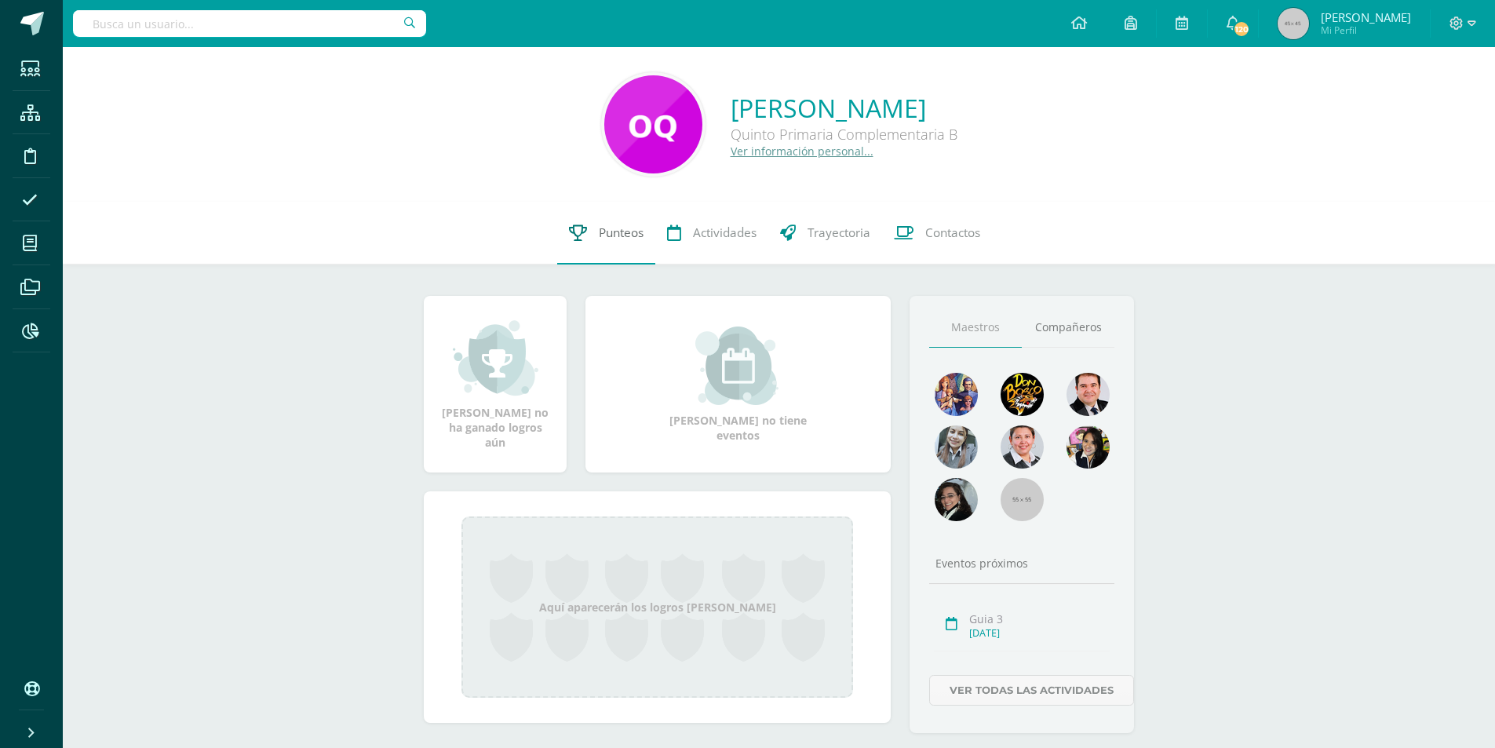
click at [612, 236] on span "Punteos" at bounding box center [621, 232] width 45 height 16
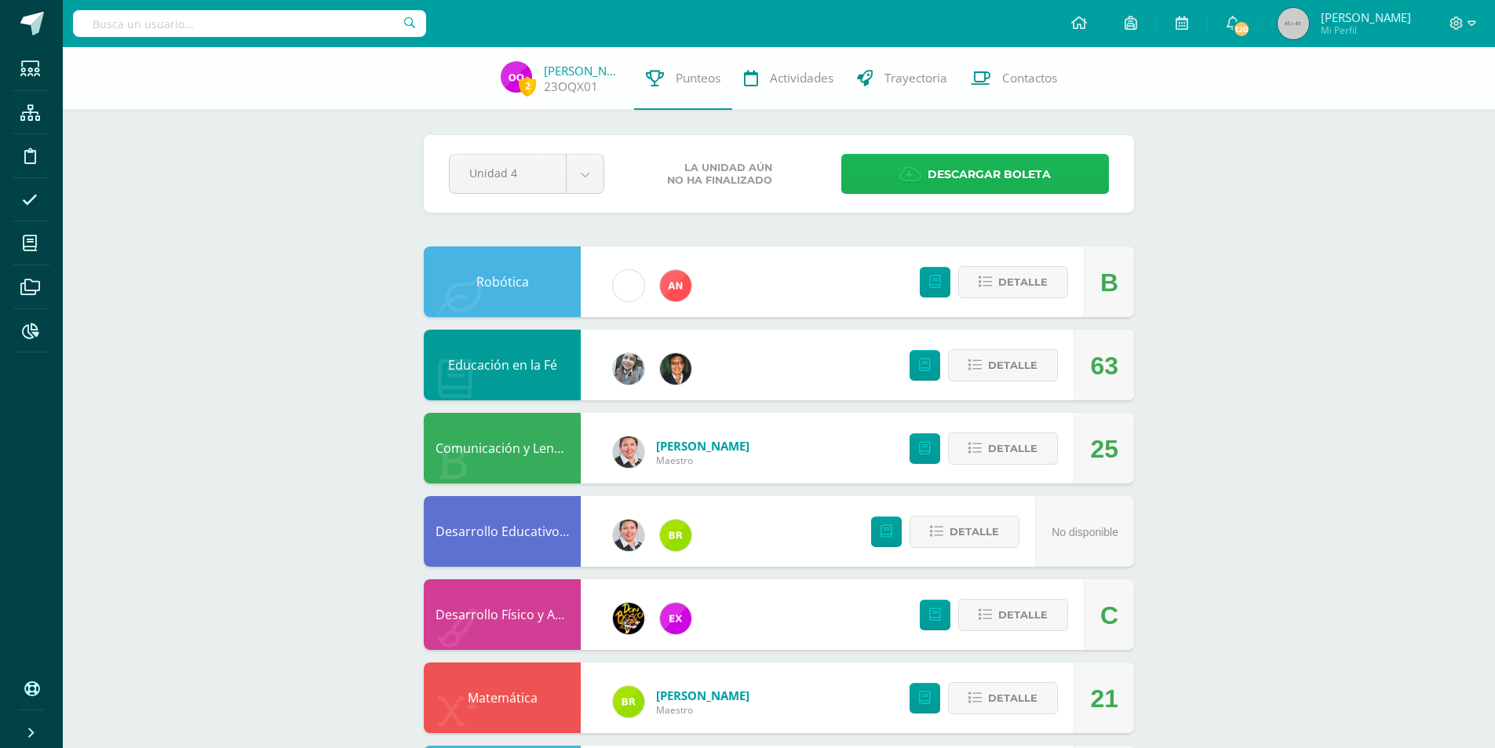
click at [902, 181] on icon at bounding box center [910, 174] width 22 height 17
click at [130, 24] on input "text" at bounding box center [249, 23] width 353 height 27
type input "Carlos Muñoz"
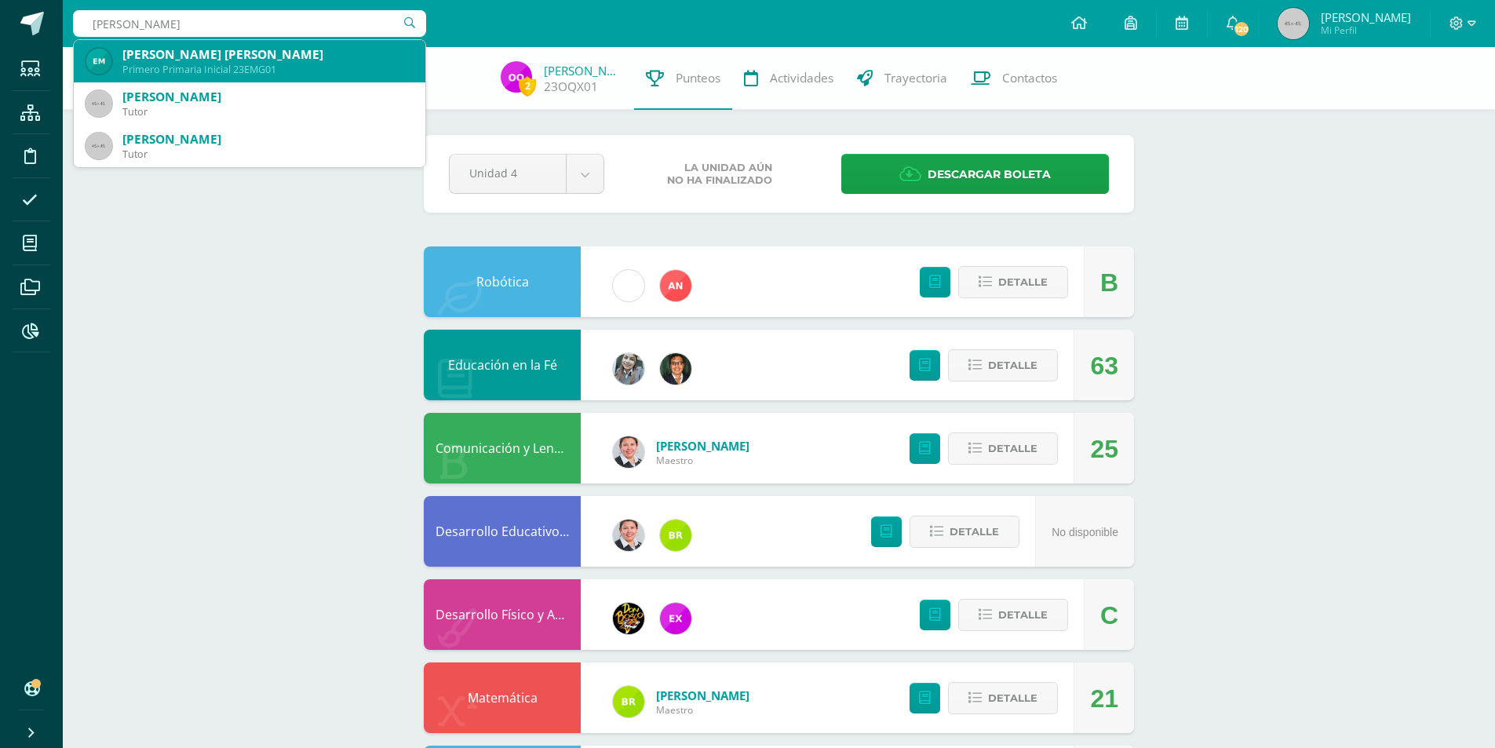
click at [229, 68] on div "Primero Primaria Inicial 23EMG01" at bounding box center [267, 69] width 290 height 13
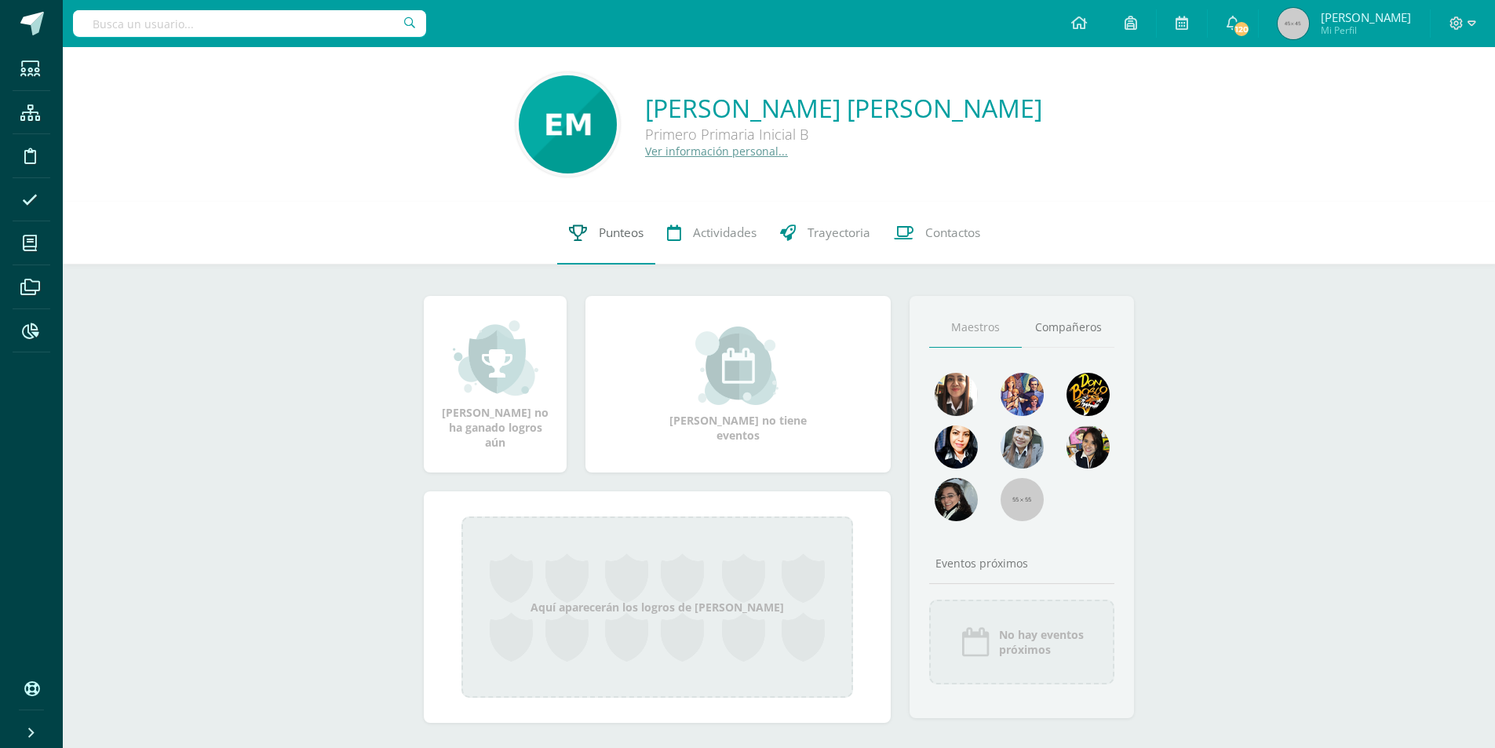
click at [609, 236] on span "Punteos" at bounding box center [621, 232] width 45 height 16
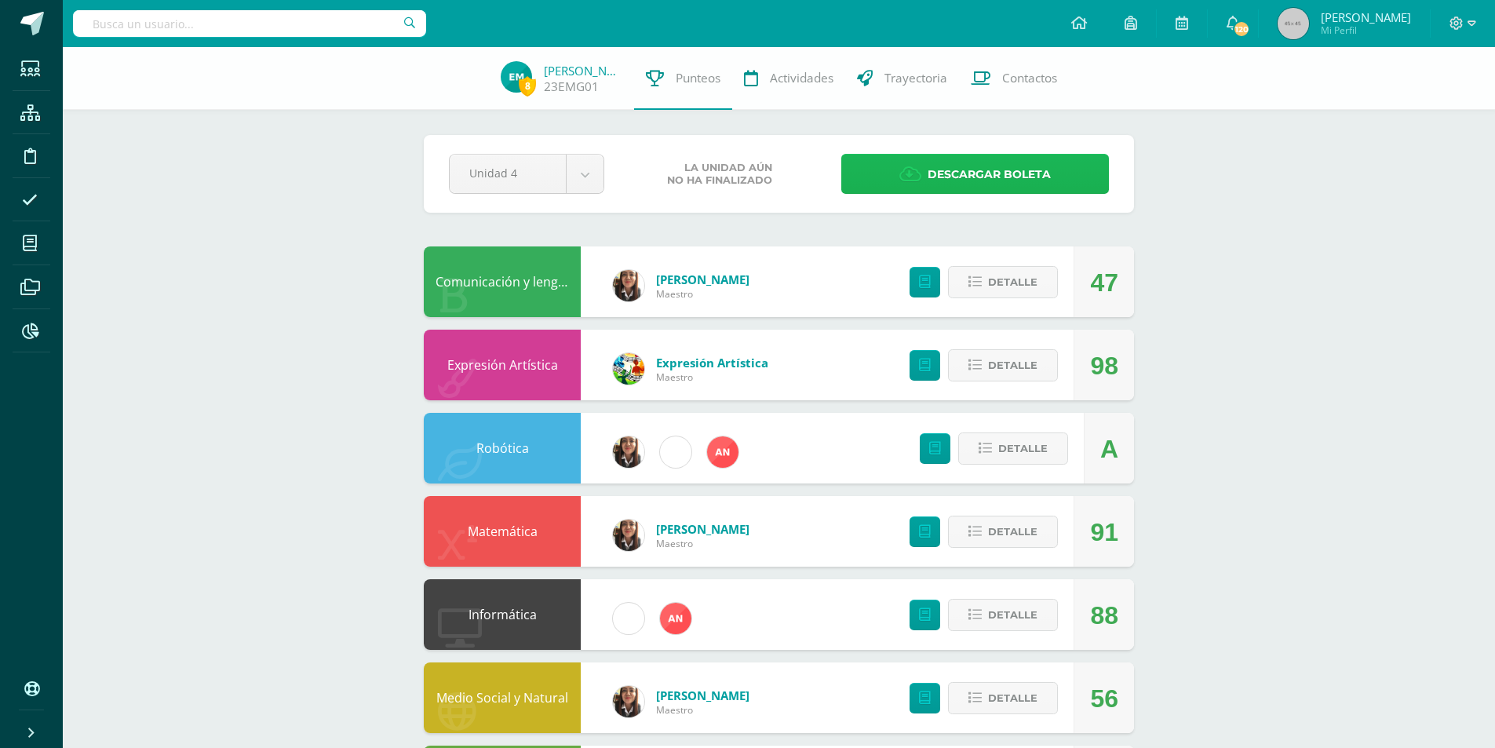
click at [941, 170] on span "Descargar boleta" at bounding box center [989, 174] width 123 height 38
click at [243, 24] on input "text" at bounding box center [249, 23] width 353 height 27
type input "Nathan pierri"
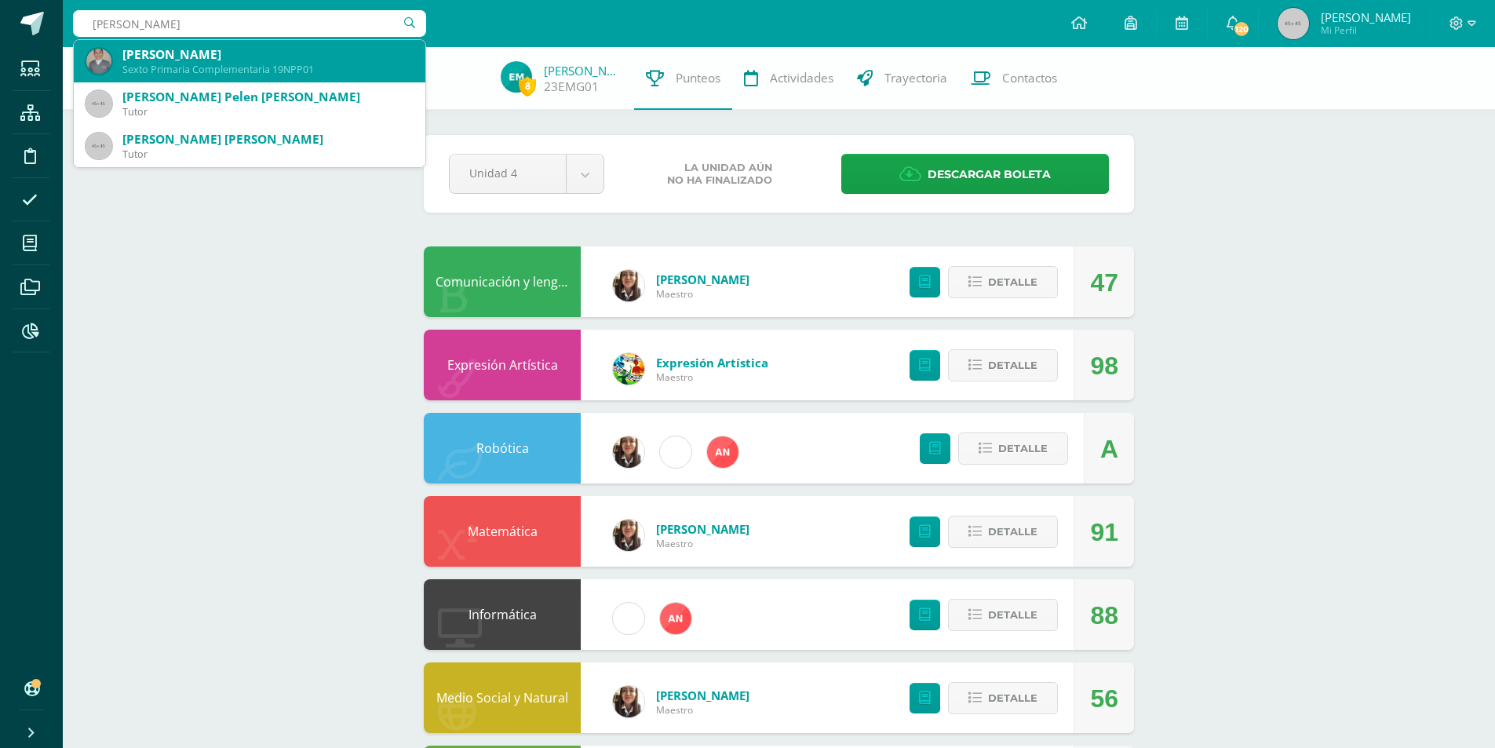
click at [264, 49] on div "Nathan Rolando Pierri Pelén" at bounding box center [267, 54] width 290 height 16
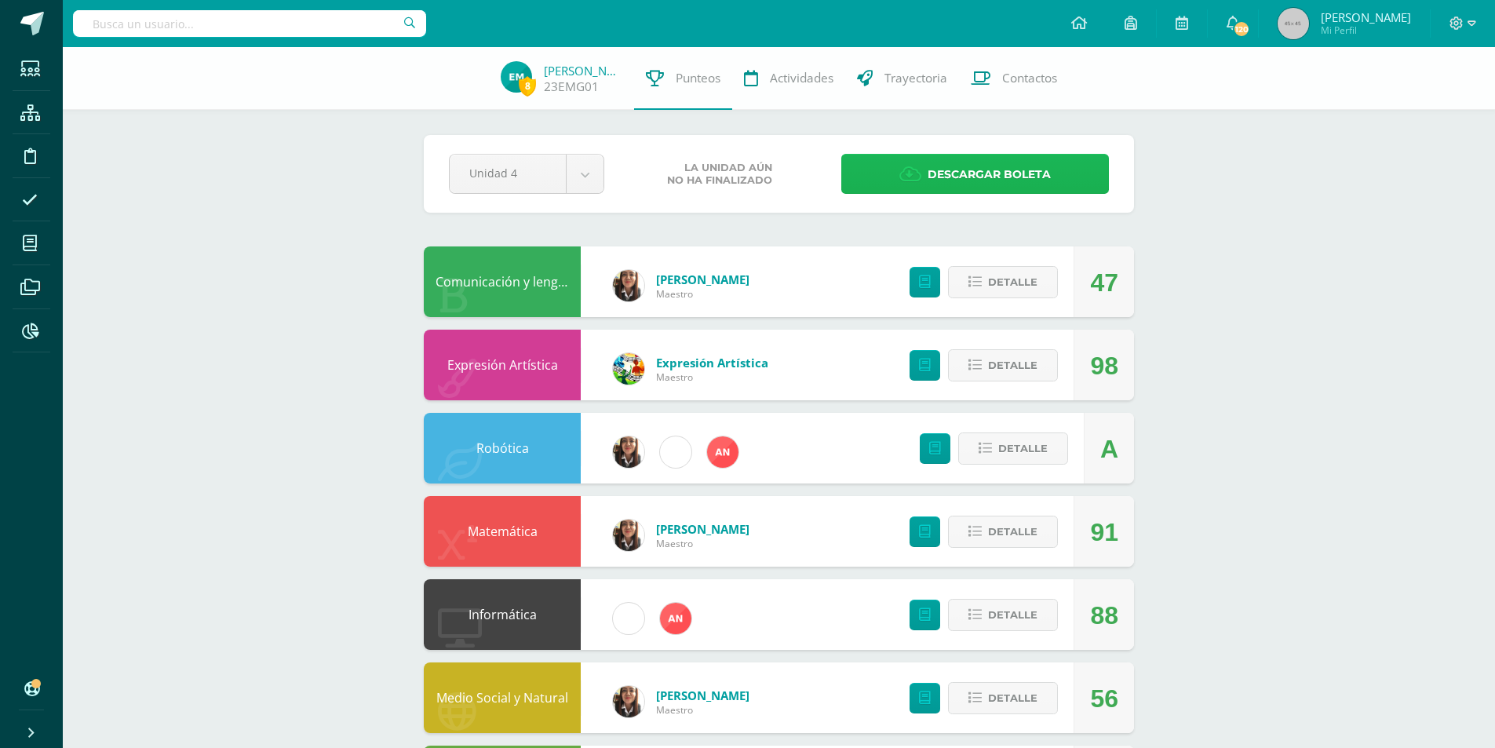
click at [952, 173] on span "Descargar boleta" at bounding box center [989, 174] width 123 height 38
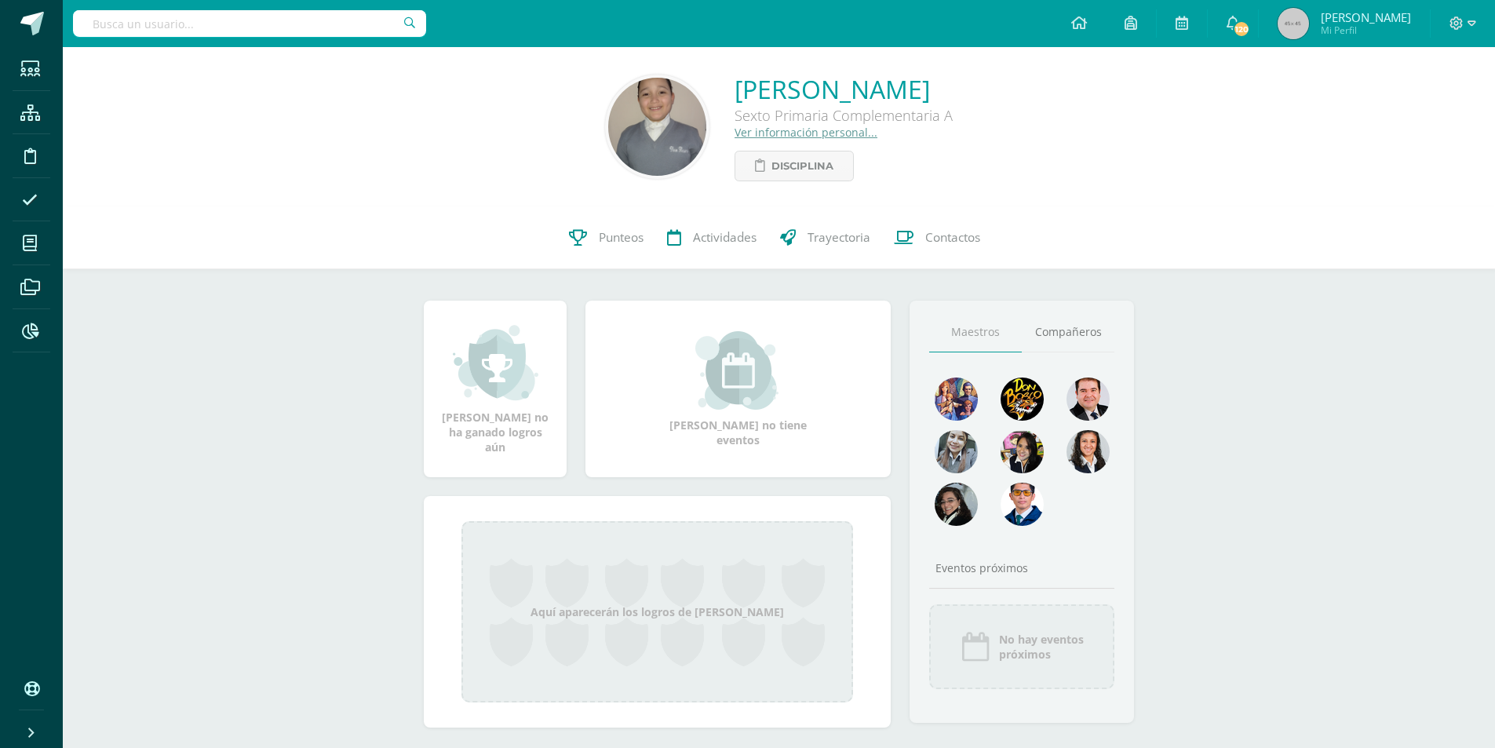
click at [239, 19] on input "text" at bounding box center [249, 23] width 353 height 27
click at [627, 241] on span "Punteos" at bounding box center [621, 237] width 45 height 16
